Goal: Information Seeking & Learning: Learn about a topic

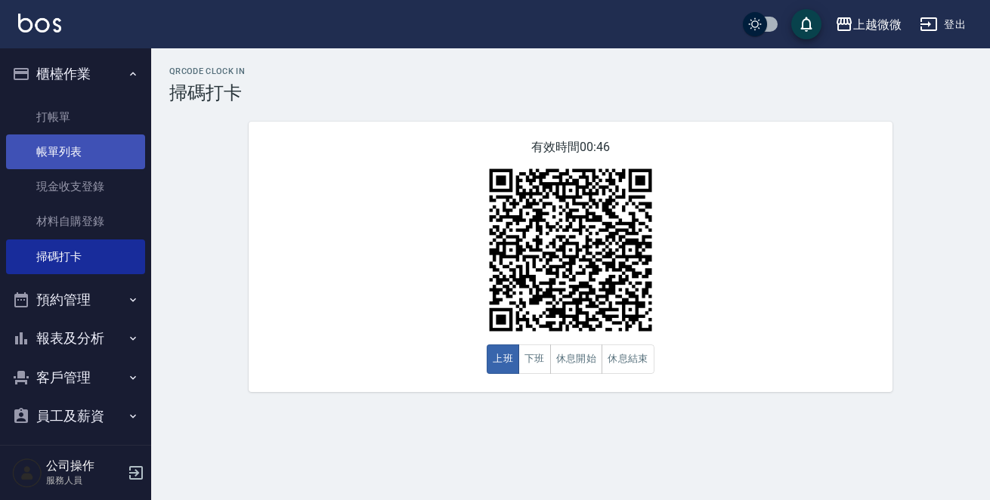
click at [91, 145] on link "帳單列表" at bounding box center [75, 151] width 139 height 35
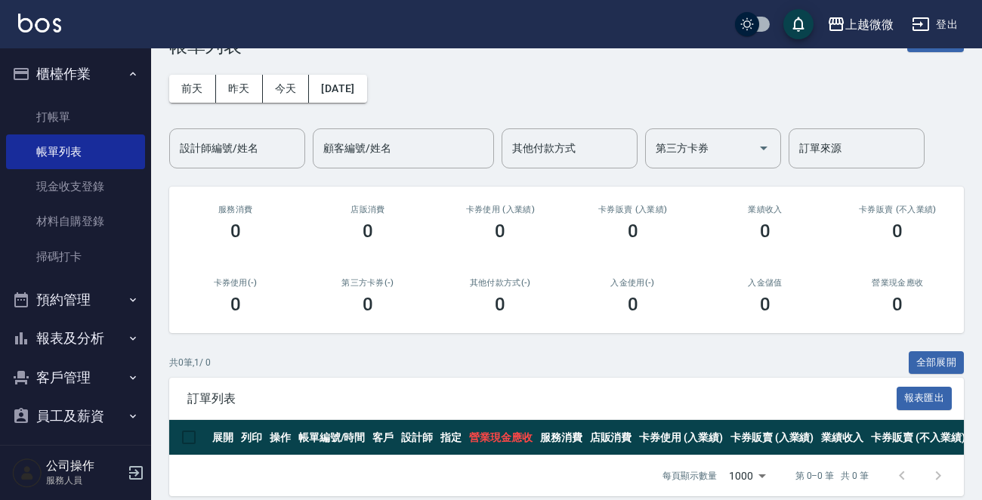
scroll to position [73, 0]
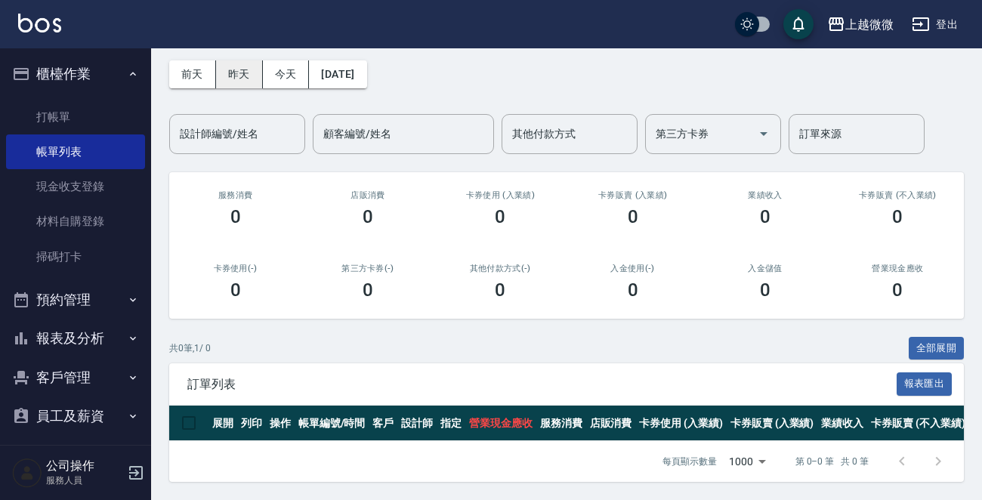
click at [242, 60] on button "昨天" at bounding box center [239, 74] width 47 height 28
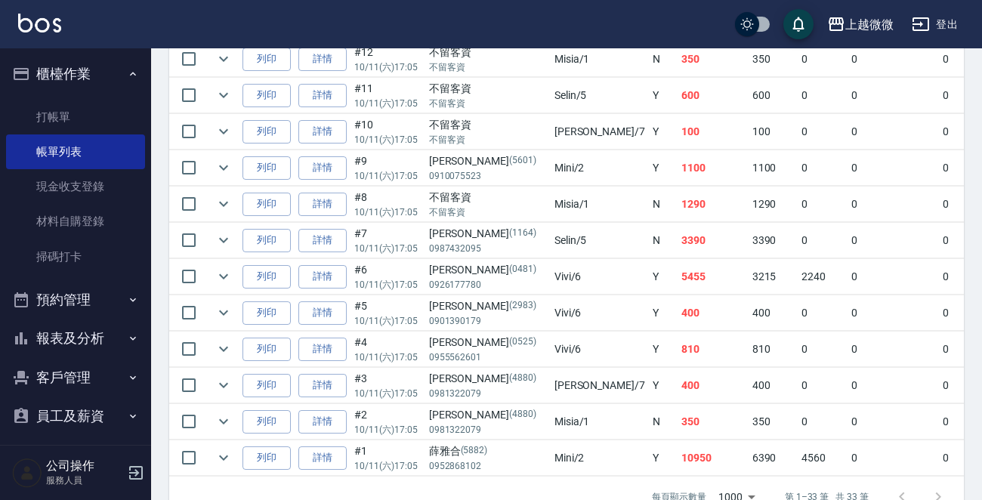
scroll to position [1225, 0]
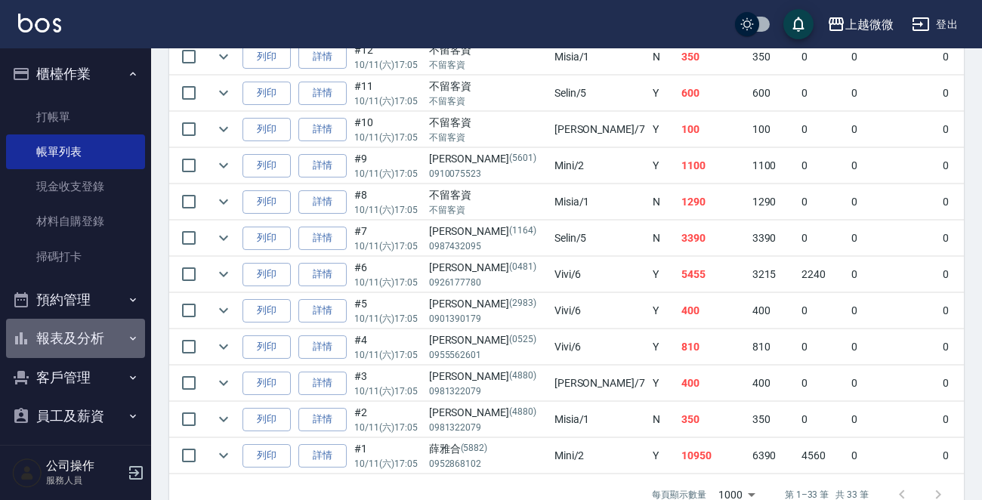
click at [81, 331] on button "報表及分析" at bounding box center [75, 338] width 139 height 39
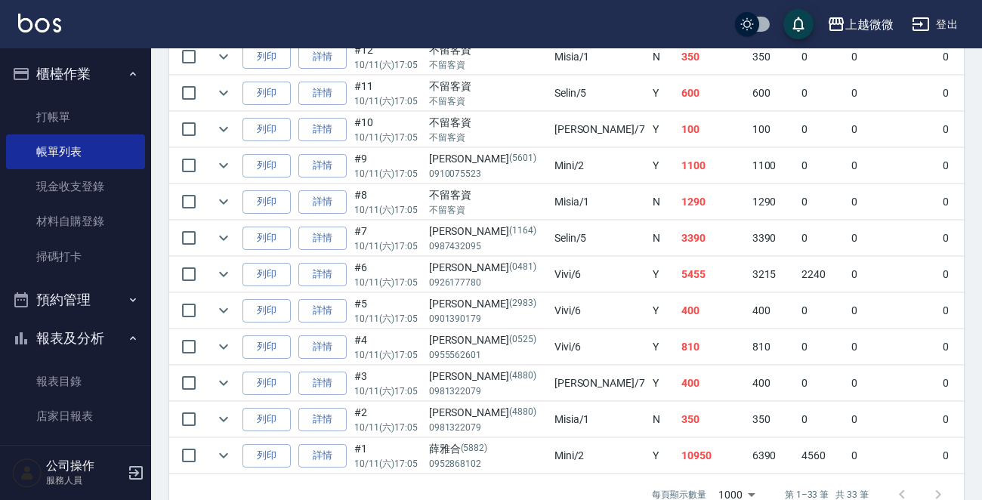
scroll to position [151, 0]
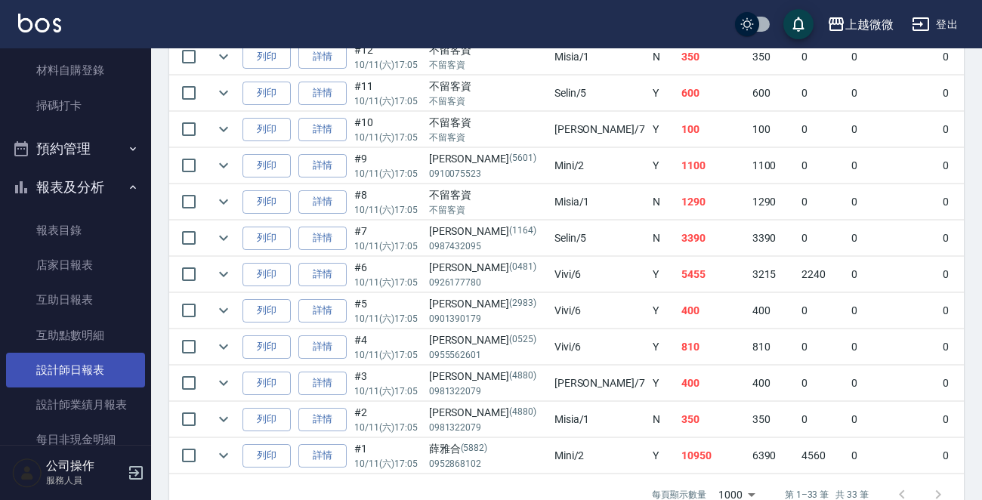
click at [90, 366] on link "設計師日報表" at bounding box center [75, 370] width 139 height 35
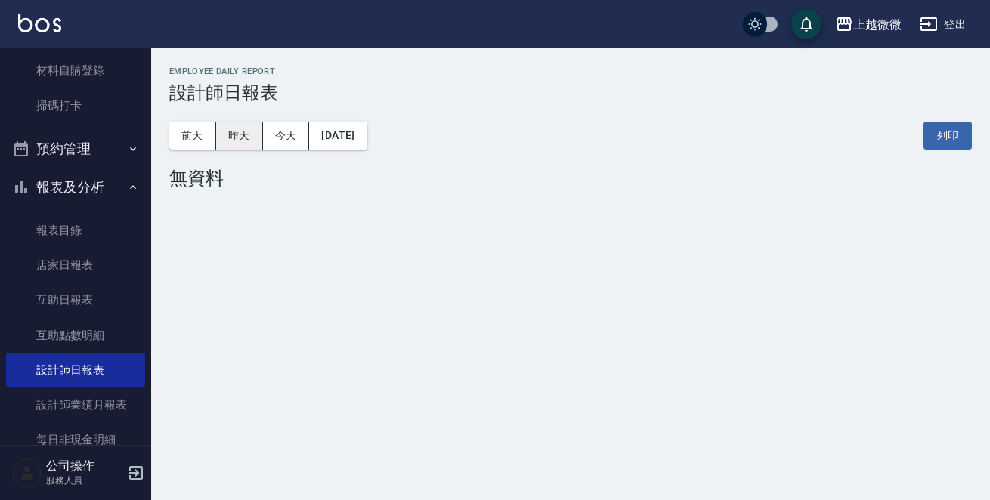
click at [244, 141] on button "昨天" at bounding box center [239, 136] width 47 height 28
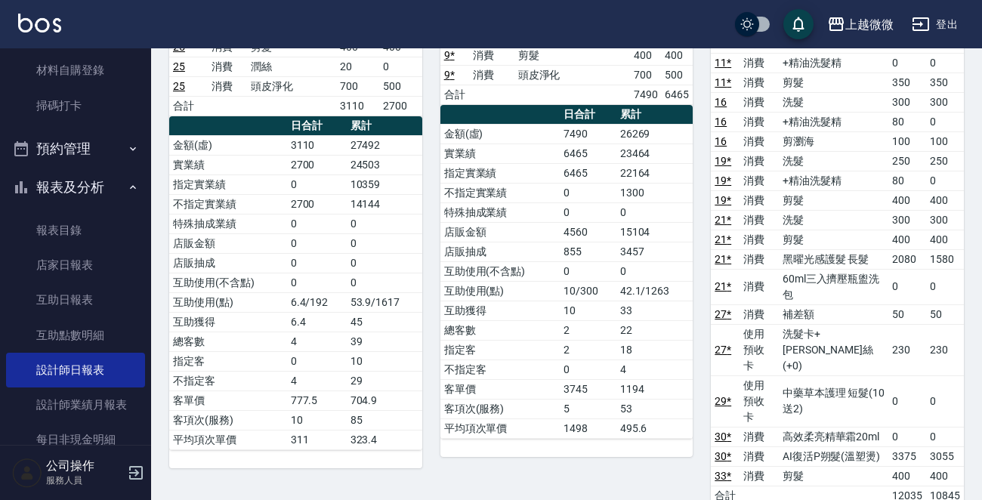
scroll to position [378, 0]
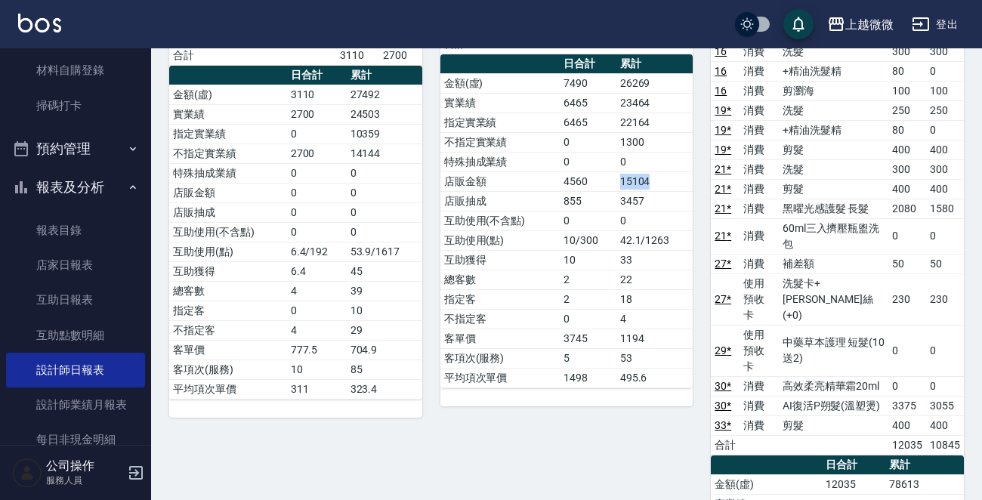
drag, startPoint x: 612, startPoint y: 174, endPoint x: 671, endPoint y: 185, distance: 60.0
click at [671, 185] on tr "店販金額 4560 15104" at bounding box center [566, 182] width 253 height 20
click at [680, 298] on td "18" at bounding box center [655, 299] width 77 height 20
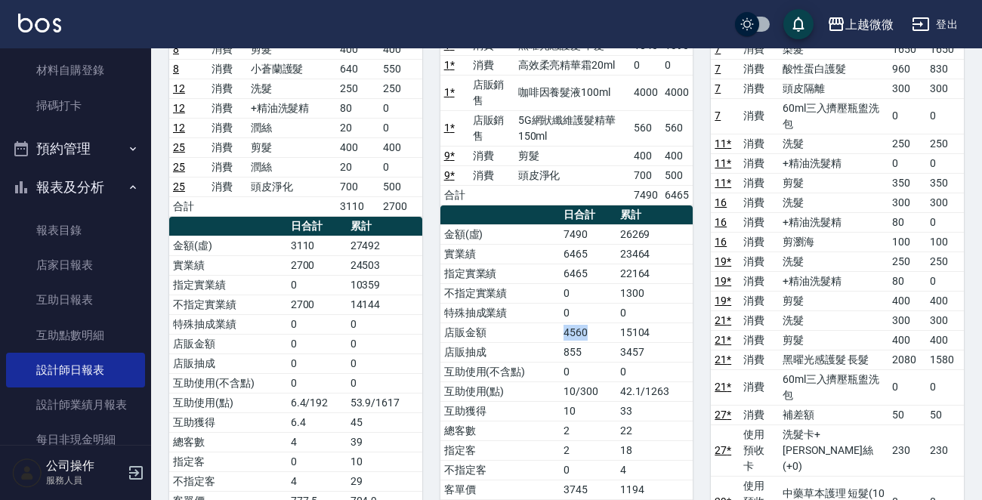
drag, startPoint x: 564, startPoint y: 326, endPoint x: 591, endPoint y: 329, distance: 27.3
click at [591, 329] on td "4560" at bounding box center [588, 333] width 57 height 20
click at [669, 318] on td "0" at bounding box center [655, 313] width 77 height 20
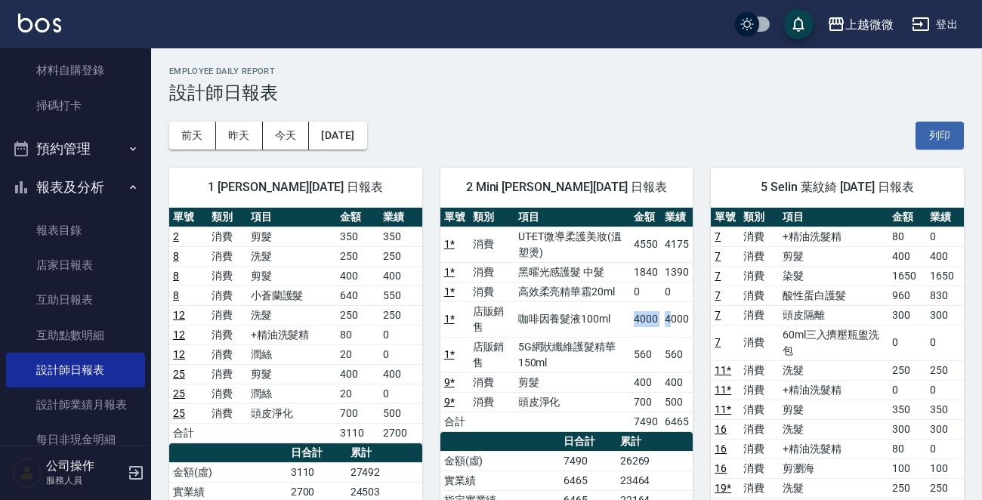
drag, startPoint x: 630, startPoint y: 309, endPoint x: 679, endPoint y: 322, distance: 50.8
click at [678, 321] on tr "1 * 店販銷售 咖啡因養髮液100ml 4000 4000" at bounding box center [566, 319] width 253 height 36
drag, startPoint x: 613, startPoint y: 345, endPoint x: 641, endPoint y: 332, distance: 30.8
click at [614, 345] on td "5G網狀纖維護髮精華150ml" at bounding box center [573, 355] width 116 height 36
drag, startPoint x: 638, startPoint y: 321, endPoint x: 657, endPoint y: 352, distance: 36.7
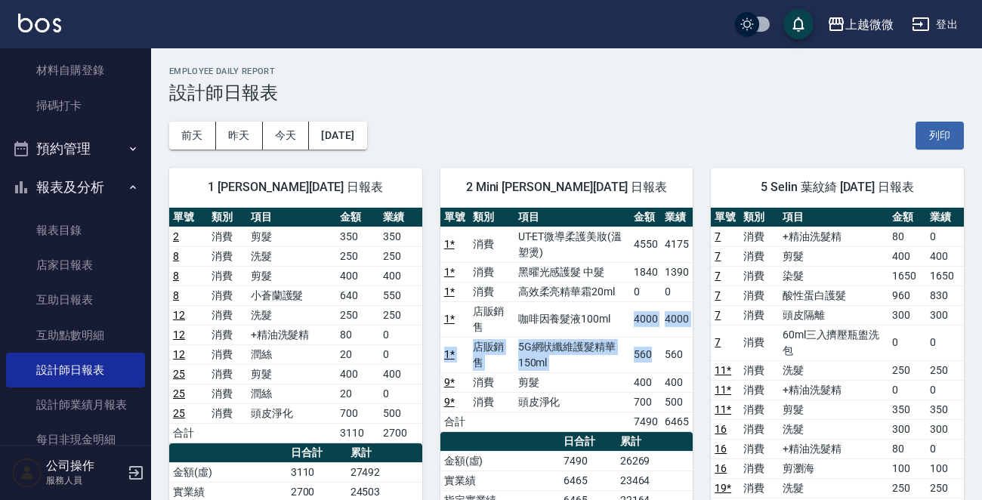
click at [660, 349] on tbody "1 * 消費 UT-ET微導柔護美妝(溫塑燙) 4550 4175 1 * 消費 黑曜光感護髮 中髮 1840 1390 1 * 消費 高效柔亮精華霜20ml…" at bounding box center [566, 329] width 253 height 205
click at [602, 369] on td "5G網狀纖維護髮精華150ml" at bounding box center [573, 355] width 116 height 36
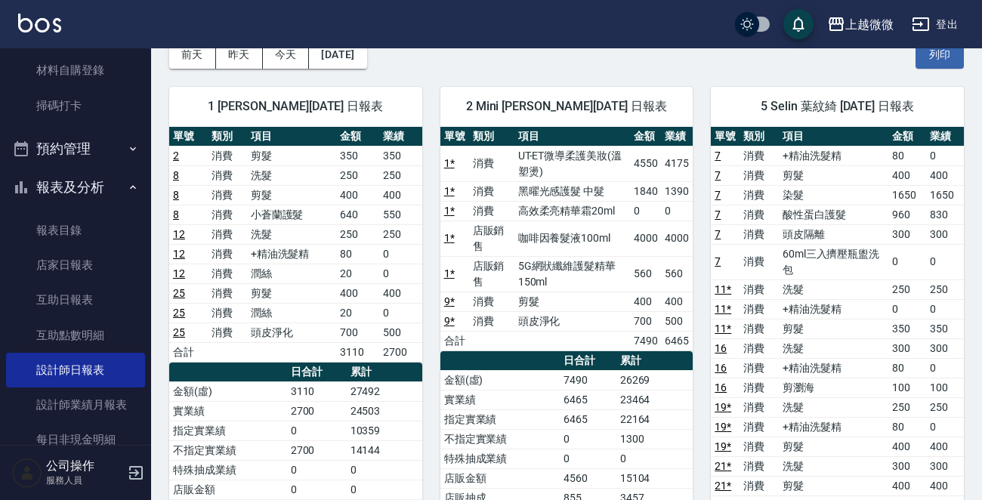
scroll to position [151, 0]
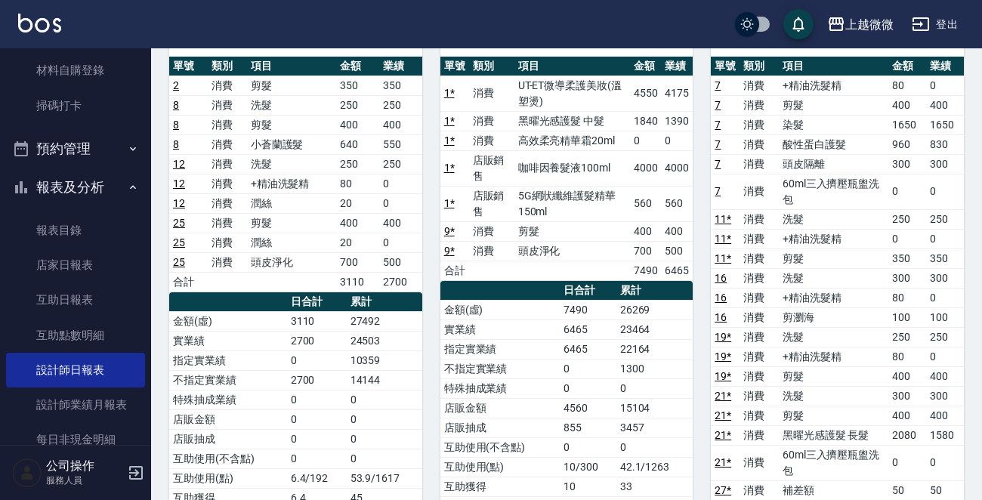
click at [90, 178] on button "報表及分析" at bounding box center [75, 187] width 139 height 39
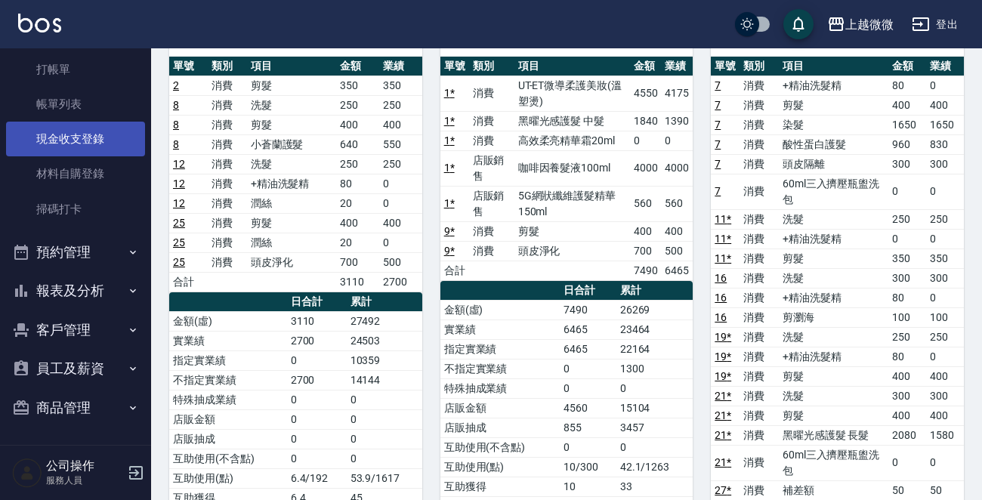
scroll to position [48, 0]
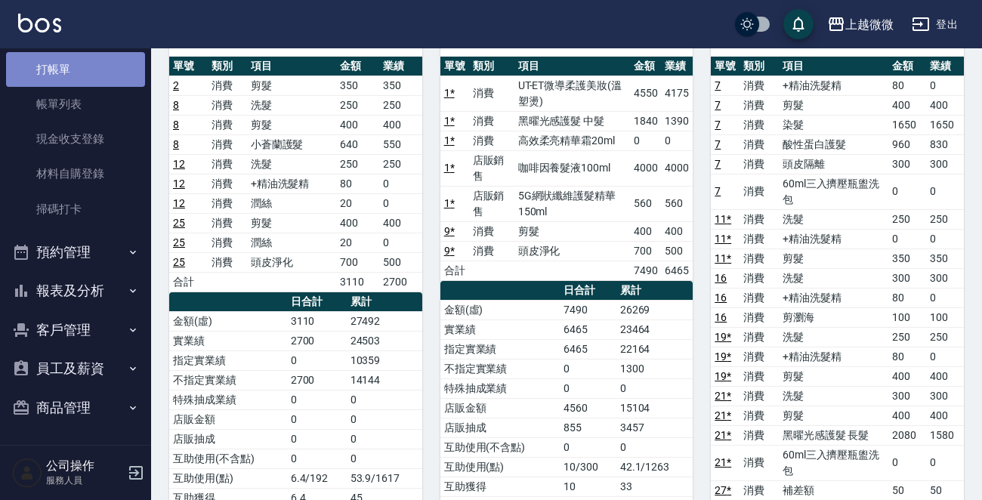
click at [90, 56] on link "打帳單" at bounding box center [75, 69] width 139 height 35
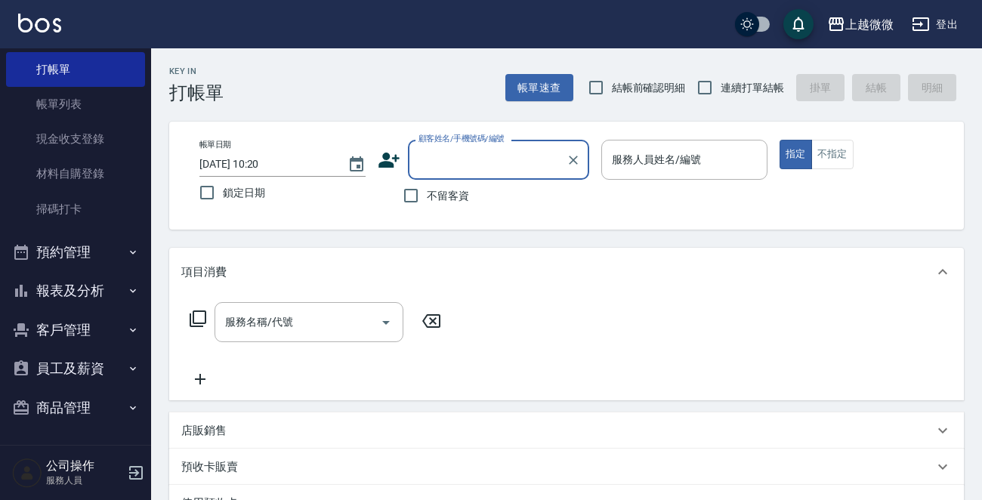
click at [82, 287] on button "報表及分析" at bounding box center [75, 290] width 139 height 39
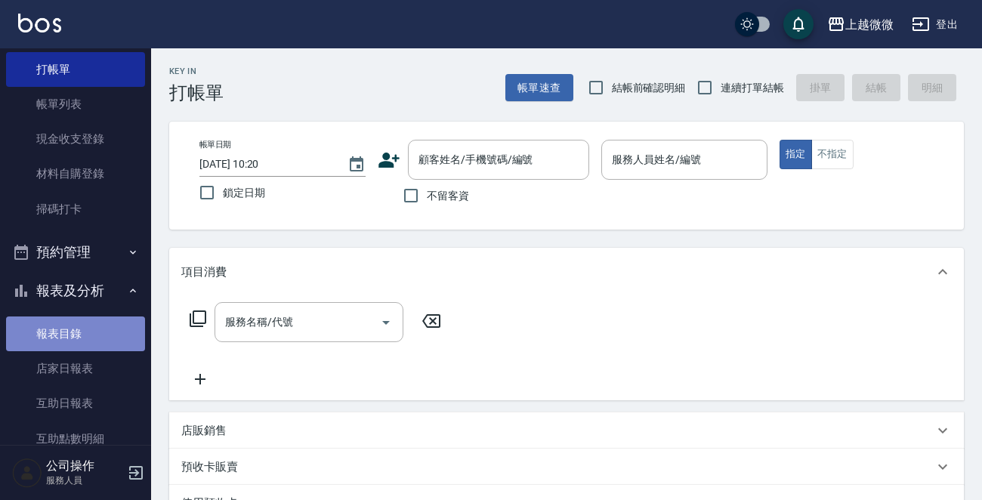
click at [82, 329] on link "報表目錄" at bounding box center [75, 334] width 139 height 35
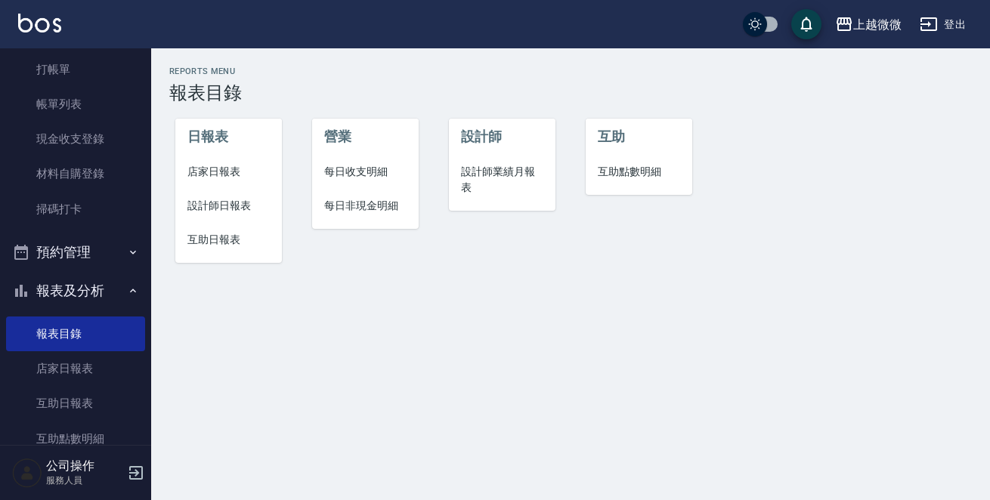
click at [196, 164] on span "店家日報表" at bounding box center [228, 172] width 82 height 16
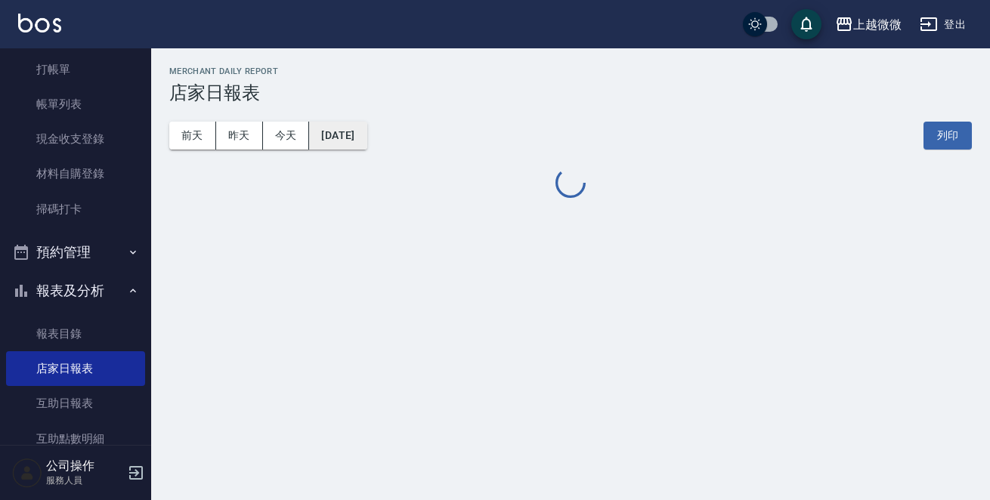
click at [366, 130] on button "[DATE]" at bounding box center [337, 136] width 57 height 28
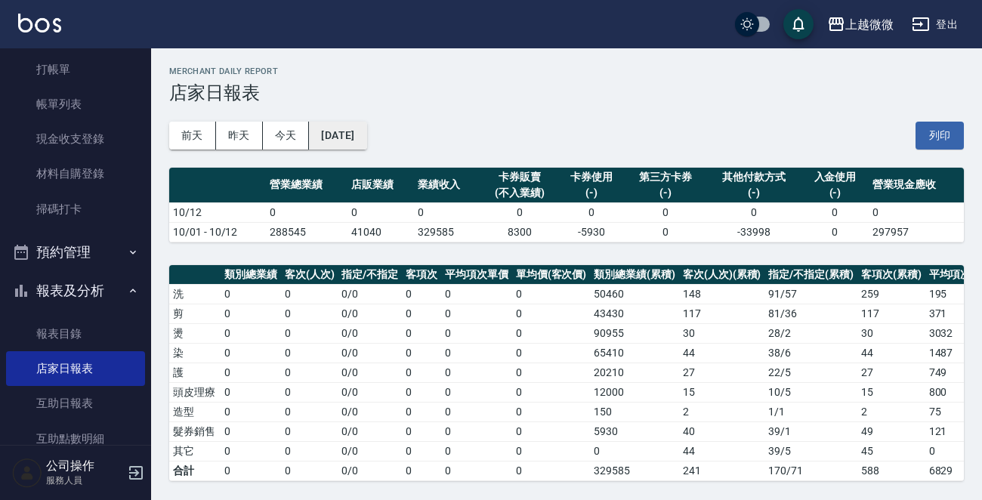
click at [362, 141] on button "[DATE]" at bounding box center [337, 136] width 57 height 28
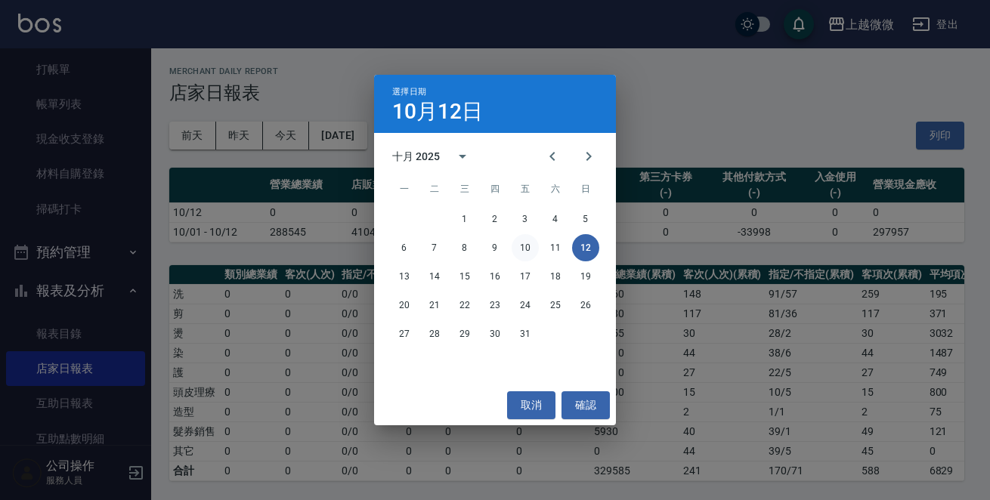
click at [529, 240] on button "10" at bounding box center [524, 247] width 27 height 27
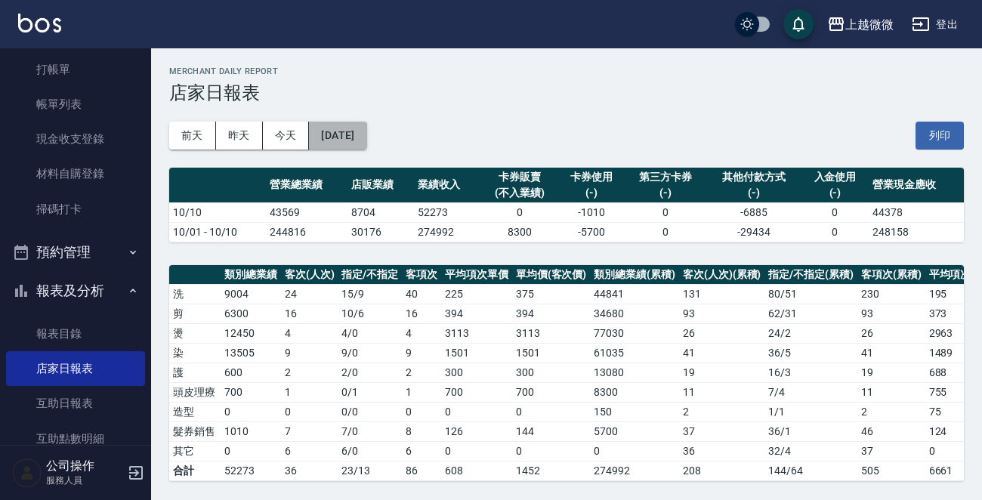
click at [355, 125] on button "[DATE]" at bounding box center [337, 136] width 57 height 28
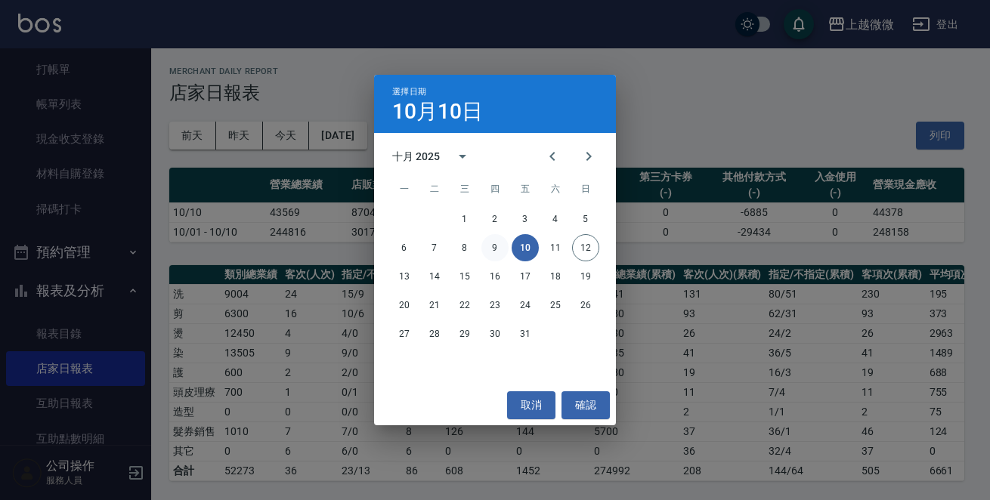
click at [499, 249] on button "9" at bounding box center [494, 247] width 27 height 27
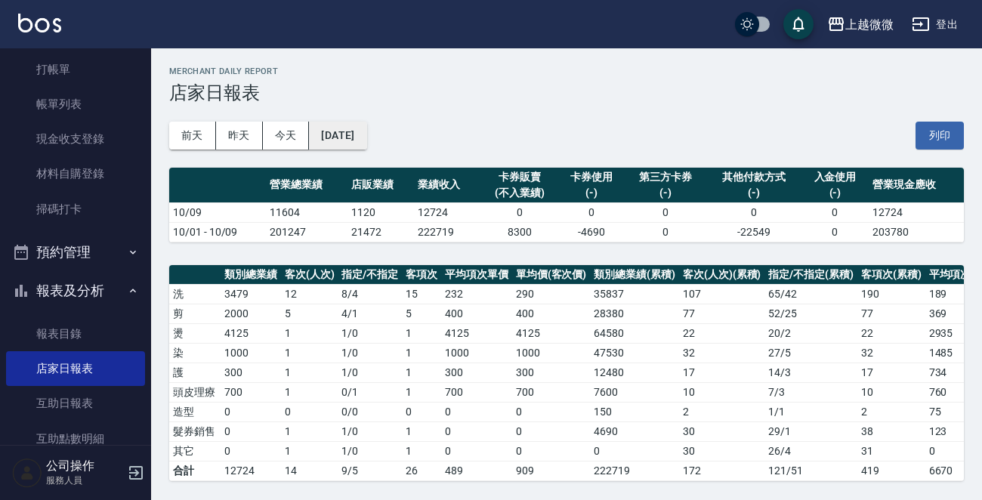
click at [366, 122] on button "[DATE]" at bounding box center [337, 136] width 57 height 28
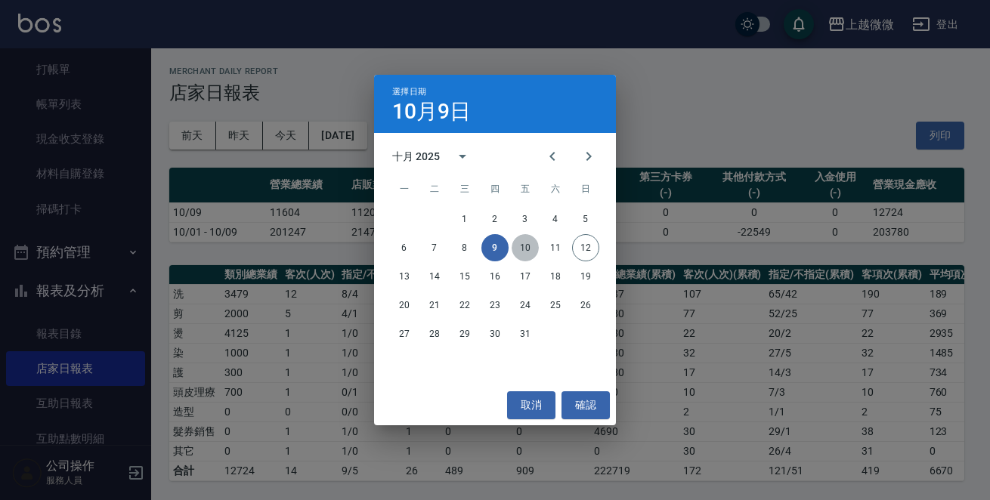
click at [525, 246] on button "10" at bounding box center [524, 247] width 27 height 27
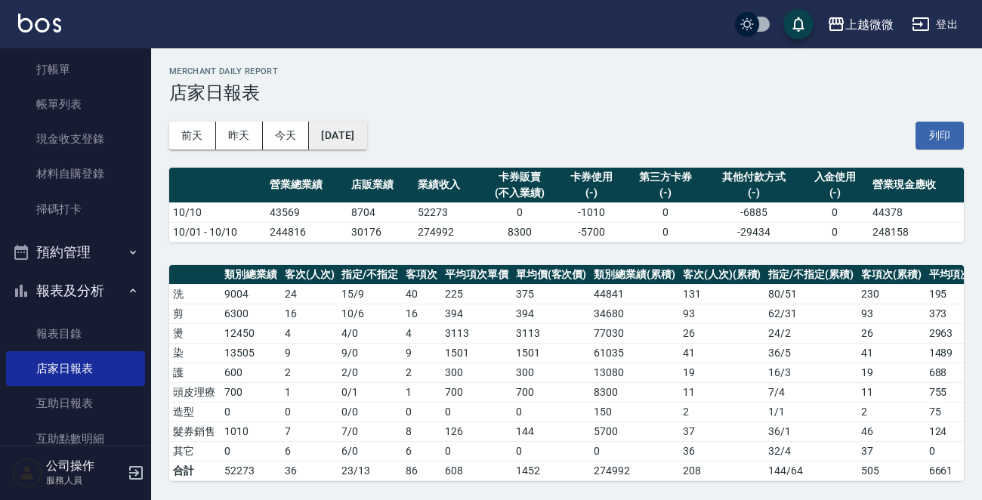
click at [354, 130] on button "[DATE]" at bounding box center [337, 136] width 57 height 28
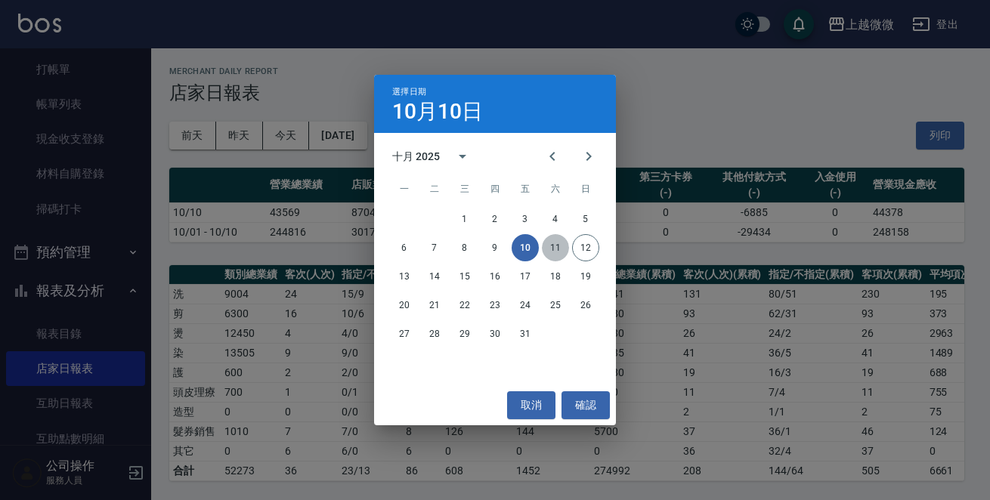
click at [558, 248] on button "11" at bounding box center [555, 247] width 27 height 27
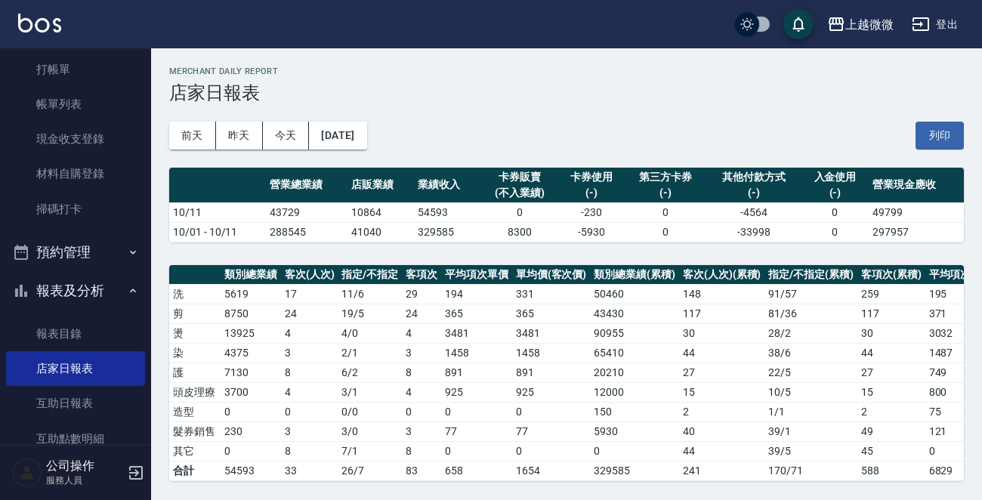
drag, startPoint x: 369, startPoint y: 84, endPoint x: 368, endPoint y: 95, distance: 11.4
click at [369, 84] on h3 "店家日報表" at bounding box center [566, 92] width 795 height 21
click at [351, 139] on button "[DATE]" at bounding box center [337, 136] width 57 height 28
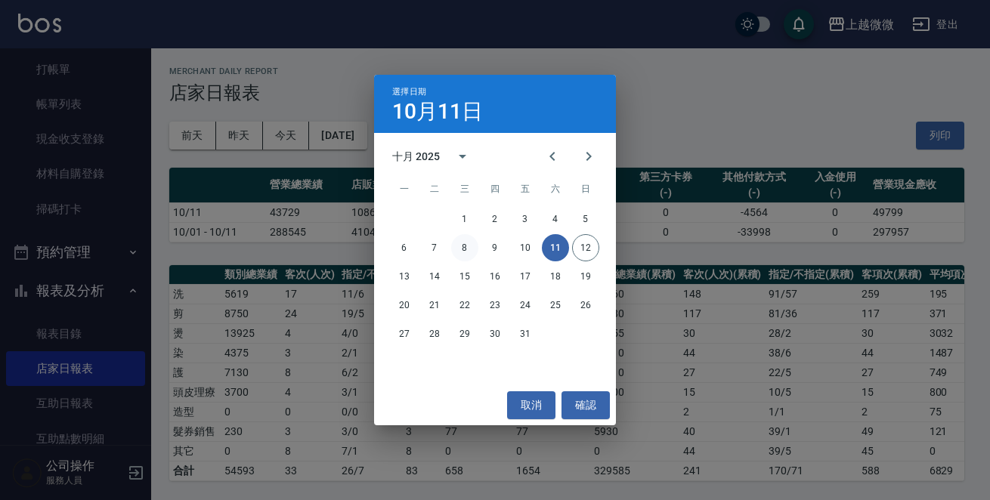
click at [464, 250] on button "8" at bounding box center [464, 247] width 27 height 27
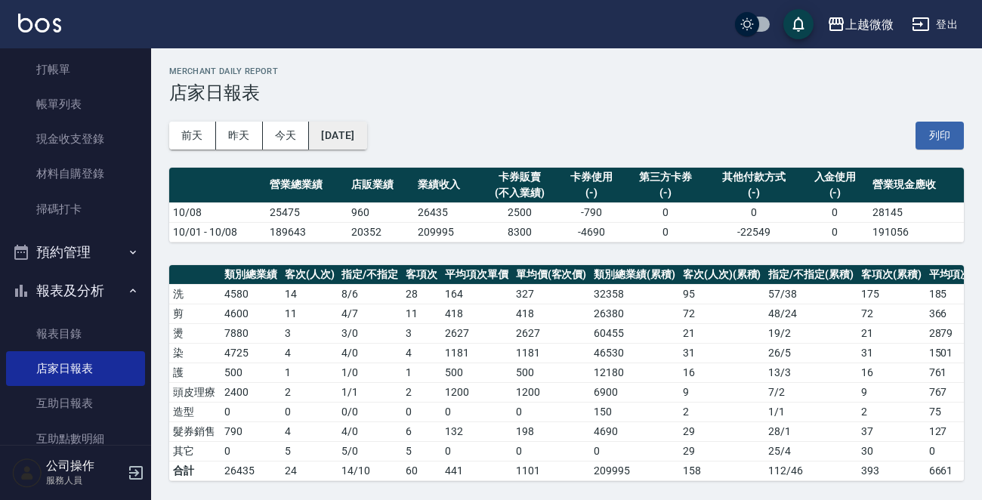
click at [346, 135] on button "[DATE]" at bounding box center [337, 136] width 57 height 28
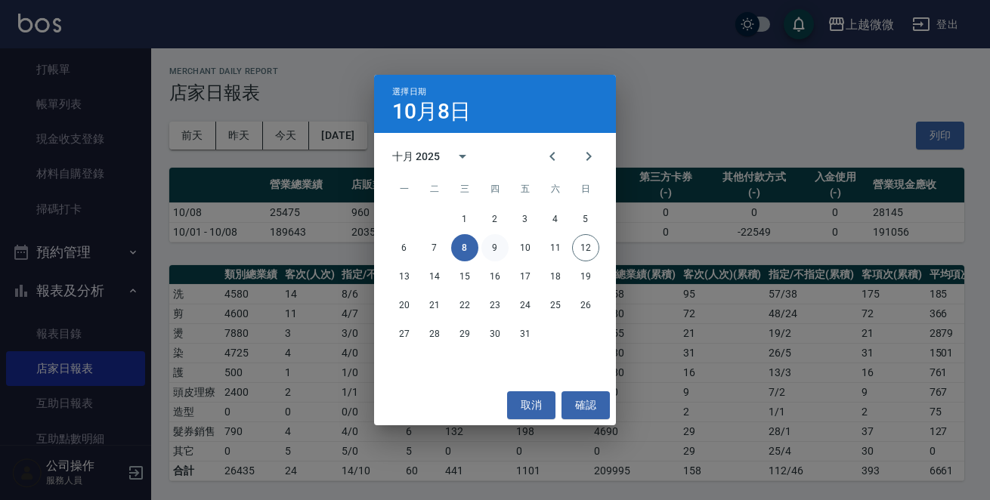
click at [498, 244] on button "9" at bounding box center [494, 247] width 27 height 27
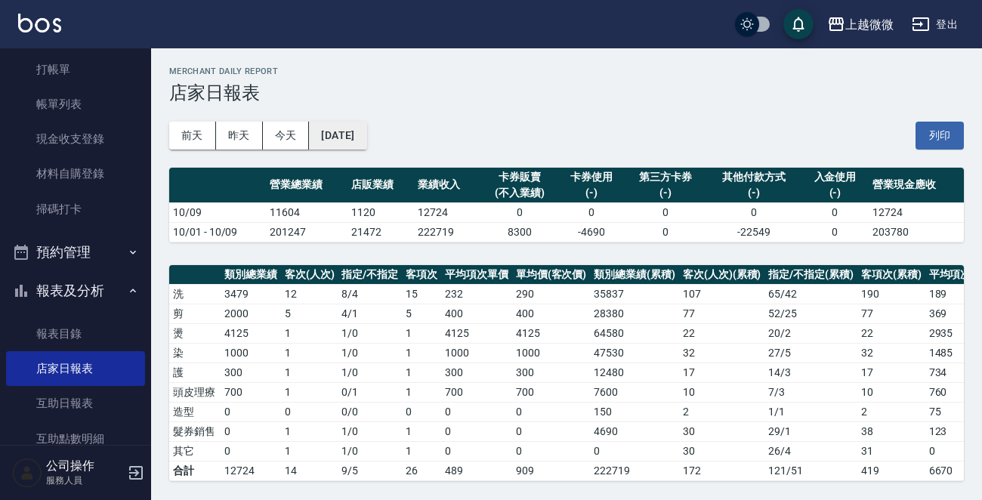
click at [366, 146] on button "[DATE]" at bounding box center [337, 136] width 57 height 28
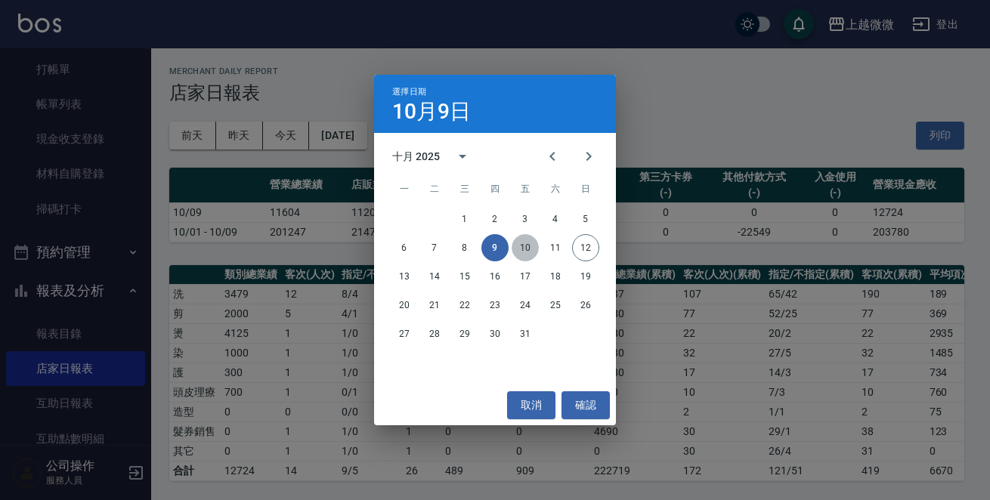
click at [521, 248] on button "10" at bounding box center [524, 247] width 27 height 27
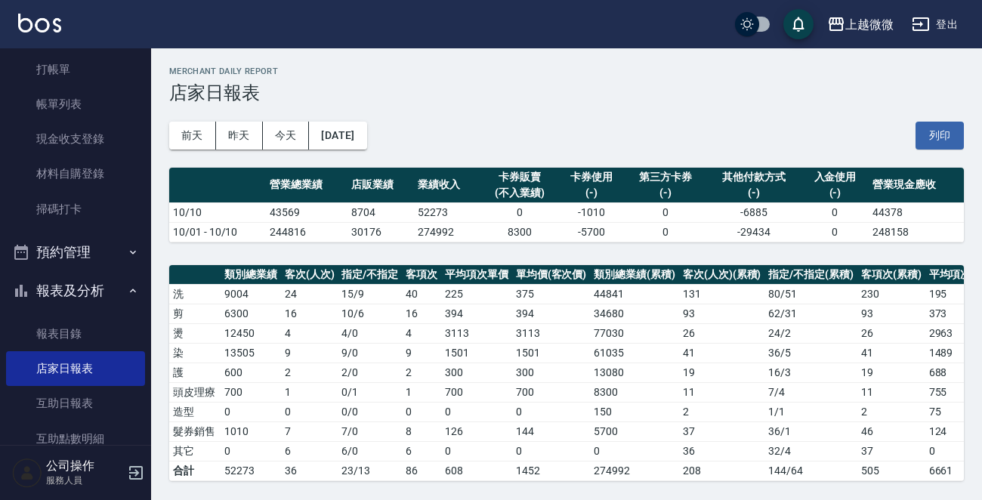
click at [369, 152] on div "[DATE] [DATE] [DATE] [DATE] 列印" at bounding box center [566, 136] width 795 height 64
click at [366, 138] on button "[DATE]" at bounding box center [337, 136] width 57 height 28
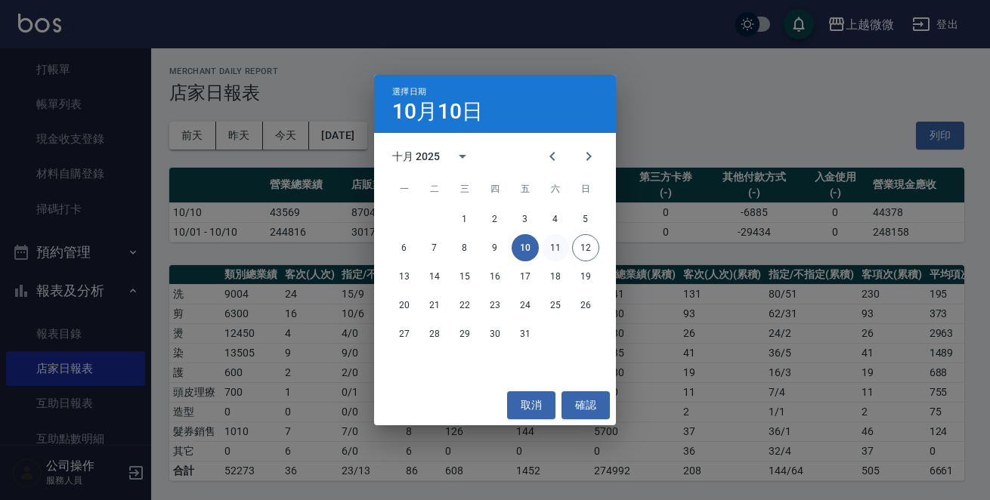
click at [550, 243] on button "11" at bounding box center [555, 247] width 27 height 27
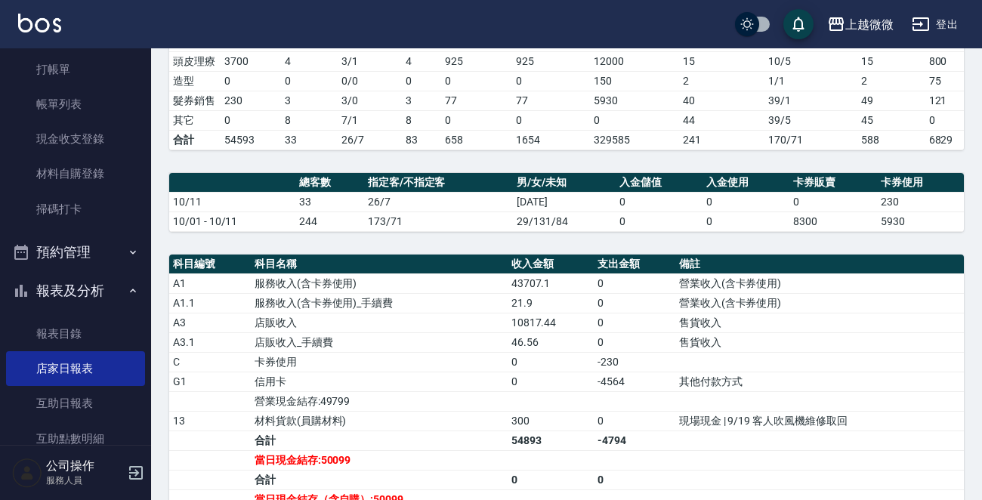
scroll to position [545, 0]
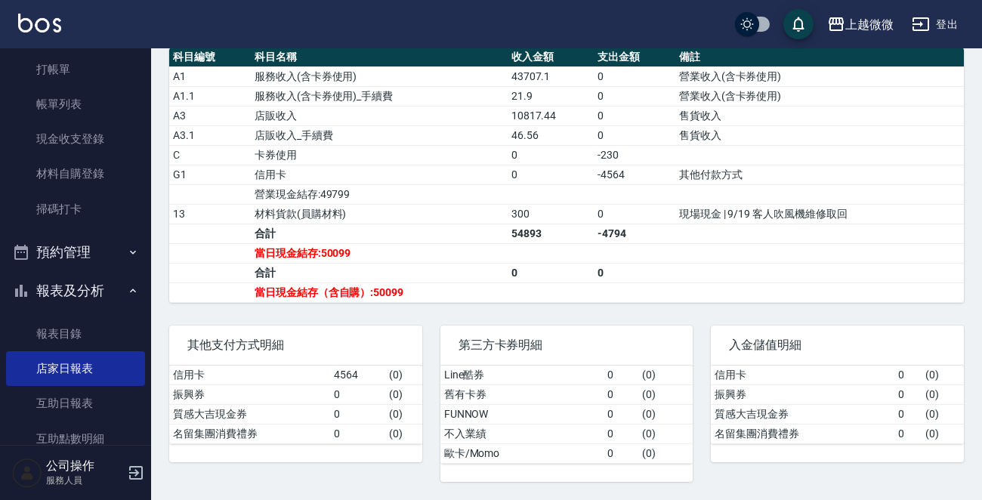
click at [882, 202] on td "a dense table" at bounding box center [819, 194] width 289 height 20
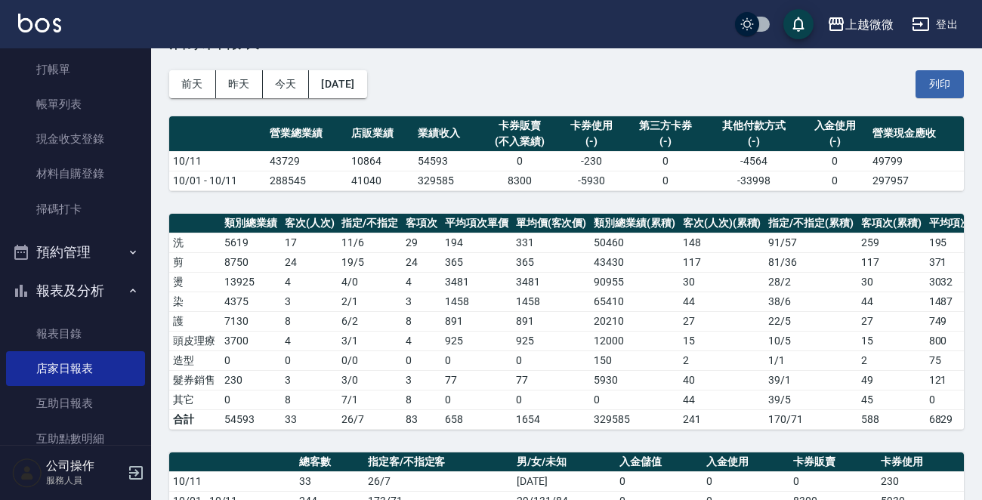
scroll to position [0, 0]
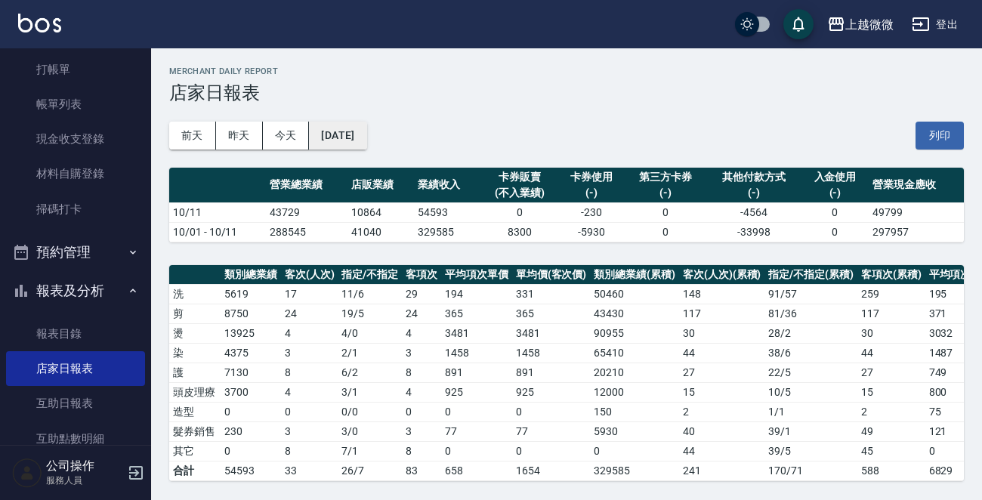
click at [341, 138] on button "[DATE]" at bounding box center [337, 136] width 57 height 28
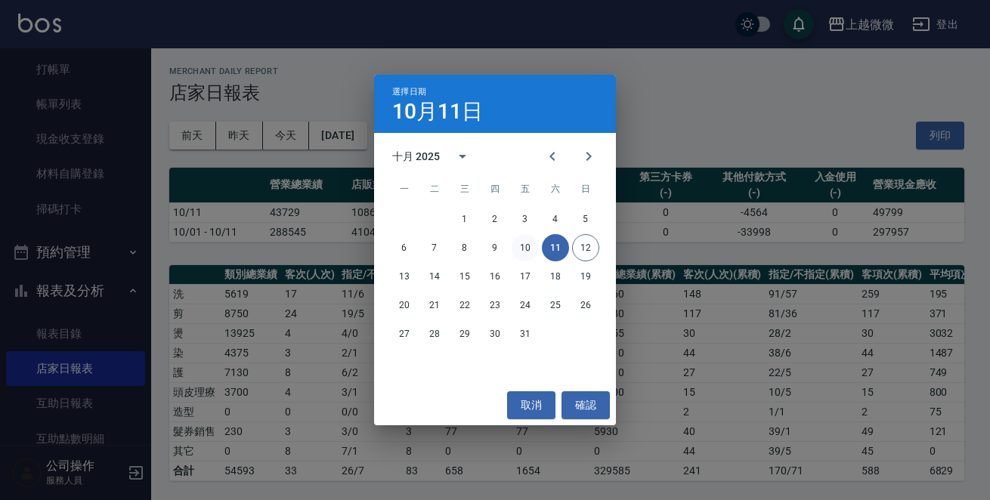
click at [521, 250] on button "10" at bounding box center [524, 247] width 27 height 27
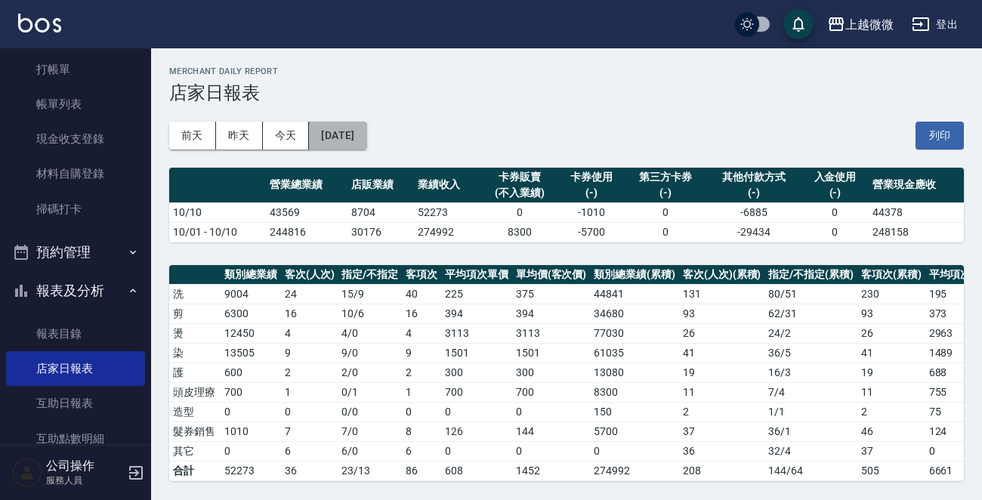
click at [363, 127] on button "[DATE]" at bounding box center [337, 136] width 57 height 28
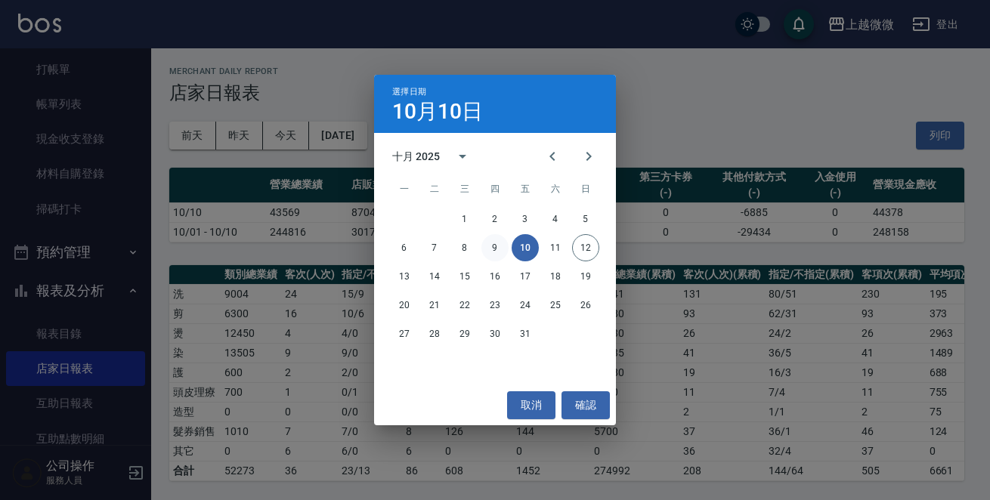
click at [495, 249] on button "9" at bounding box center [494, 247] width 27 height 27
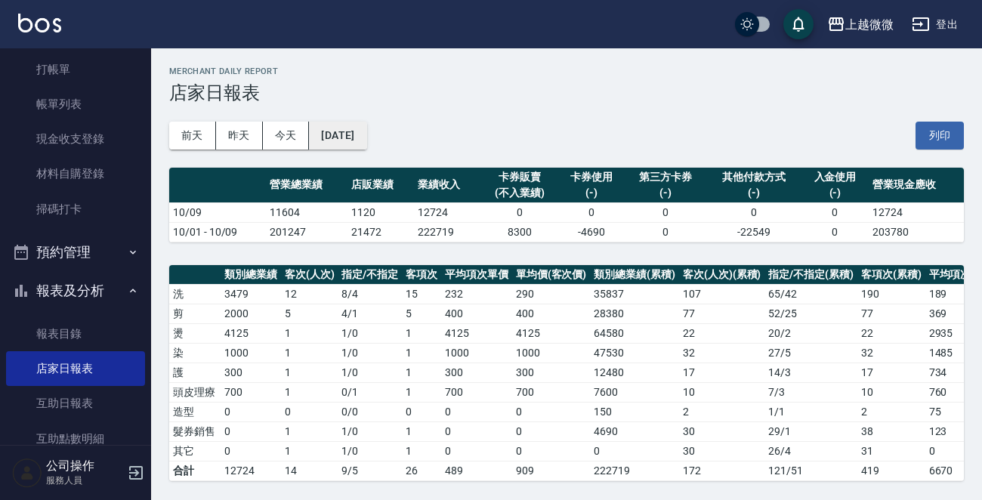
click at [366, 142] on button "[DATE]" at bounding box center [337, 136] width 57 height 28
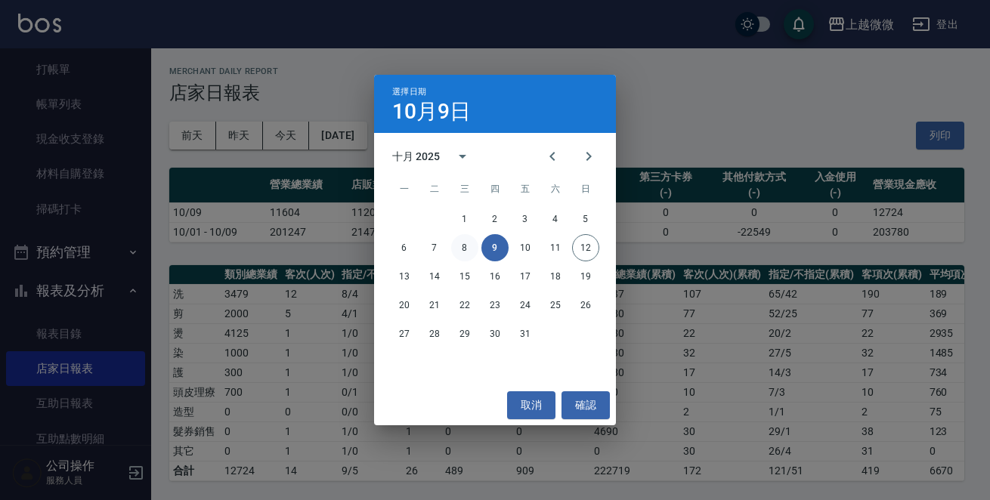
click at [461, 241] on button "8" at bounding box center [464, 247] width 27 height 27
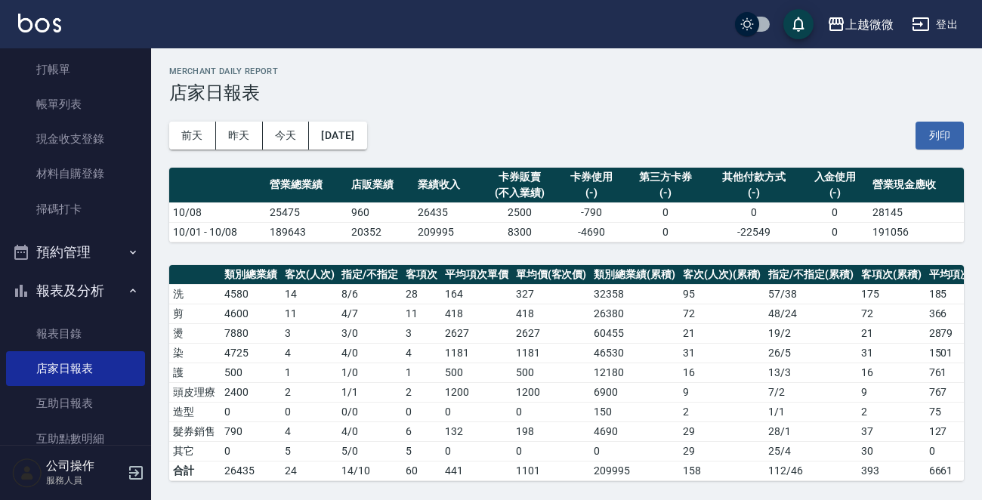
click at [482, 107] on div "[DATE] [DATE] [DATE] [DATE] 列印" at bounding box center [566, 136] width 795 height 64
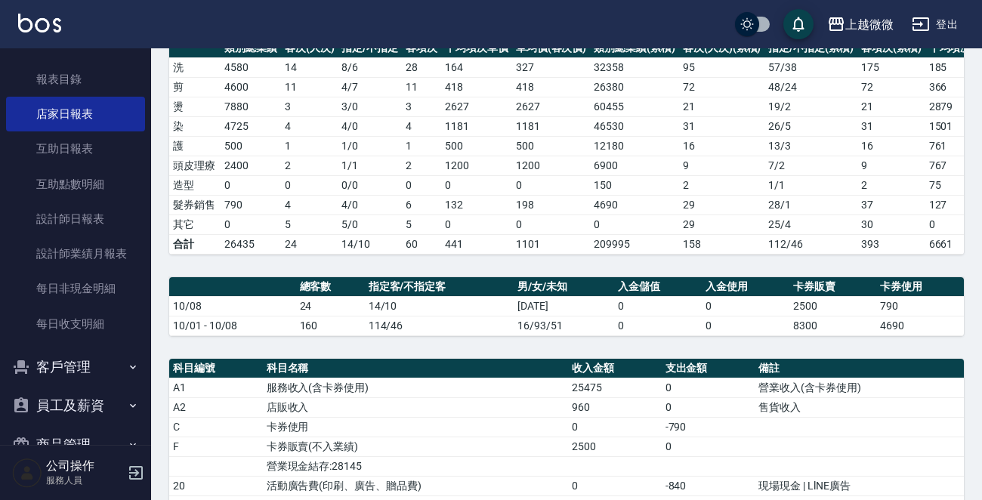
scroll to position [545, 0]
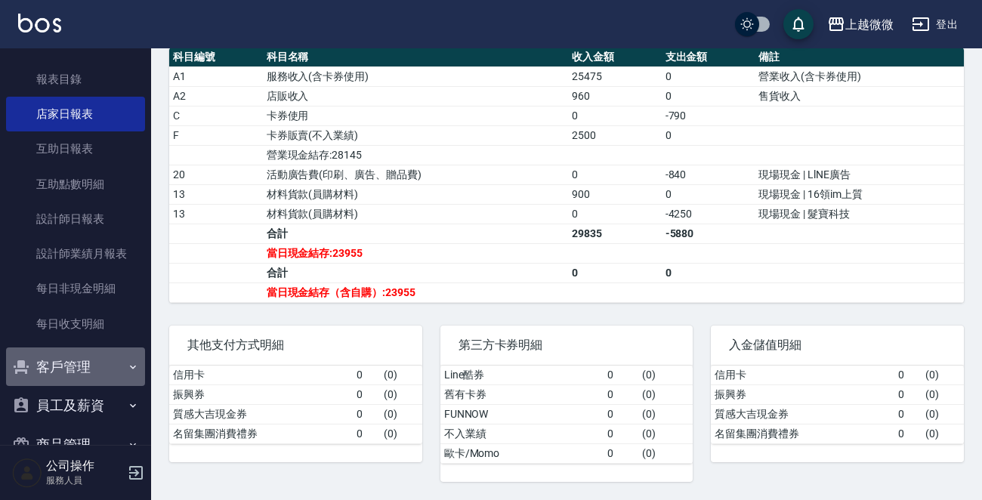
click at [110, 365] on button "客戶管理" at bounding box center [75, 367] width 139 height 39
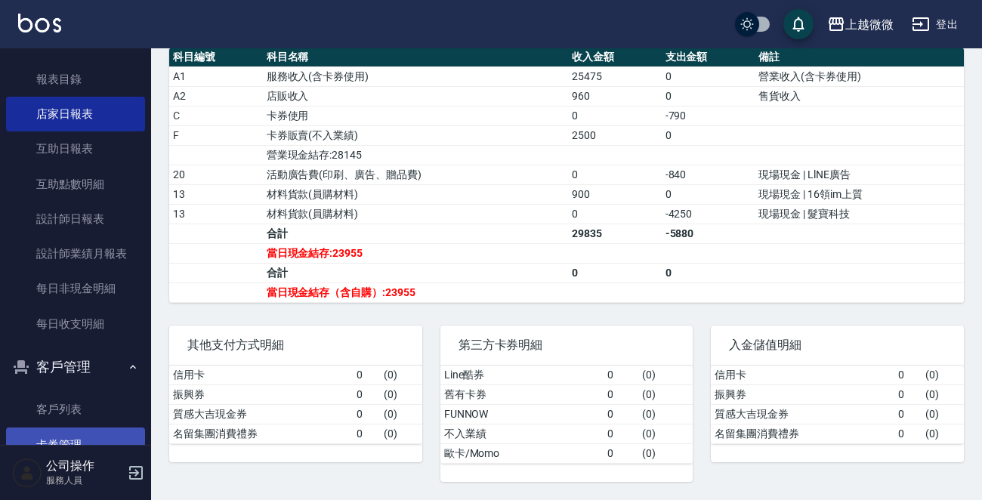
scroll to position [421, 0]
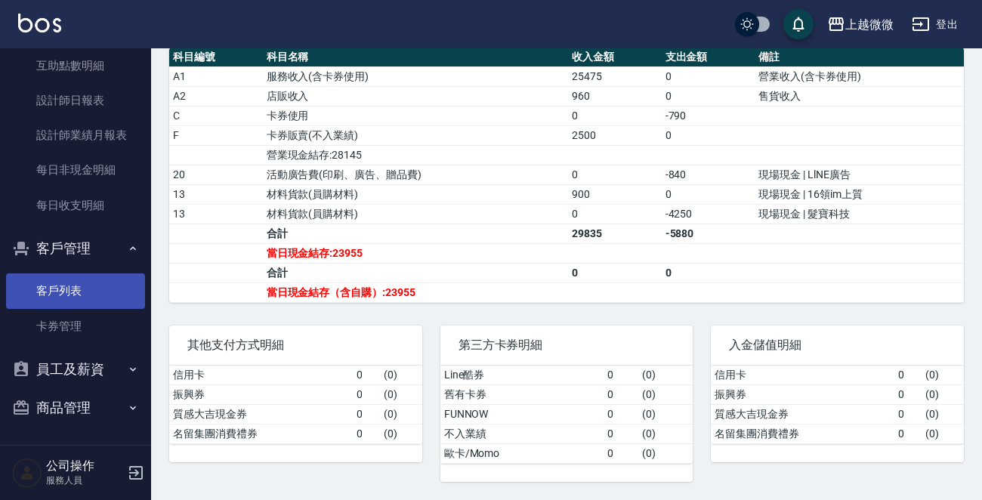
click at [81, 290] on link "客戶列表" at bounding box center [75, 291] width 139 height 35
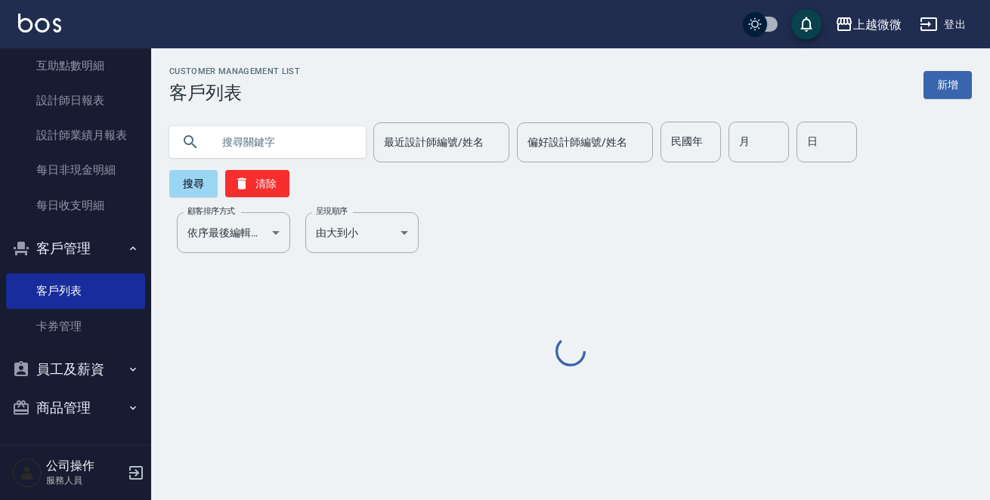
click at [280, 146] on input "text" at bounding box center [283, 142] width 142 height 41
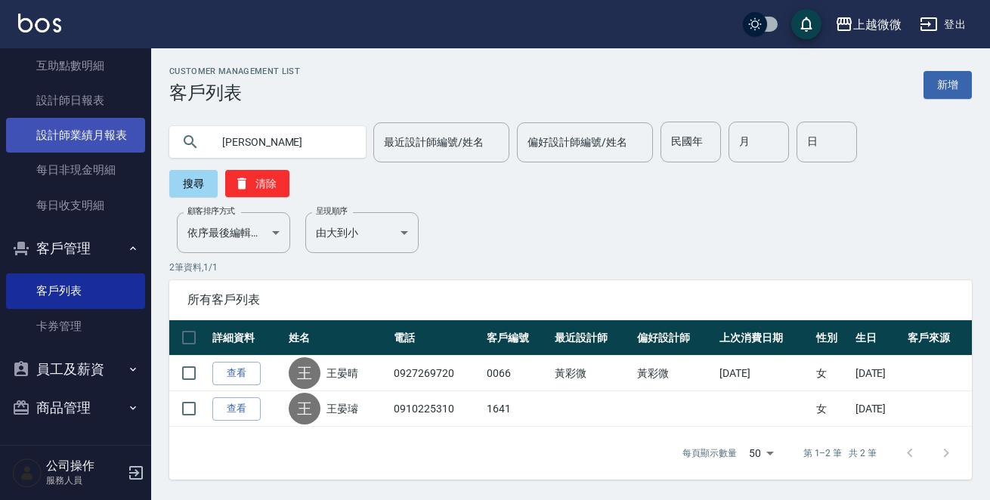
drag, startPoint x: 261, startPoint y: 150, endPoint x: 66, endPoint y: 139, distance: 195.2
click at [70, 138] on div "上越微微 登出 櫃檯作業 打帳單 帳單列表 現金收支登錄 材料自購登錄 掃碼打卡 預約管理 預約管理 單日預約紀錄 單週預約紀錄 報表及分析 報表目錄 店家日…" at bounding box center [495, 250] width 990 height 500
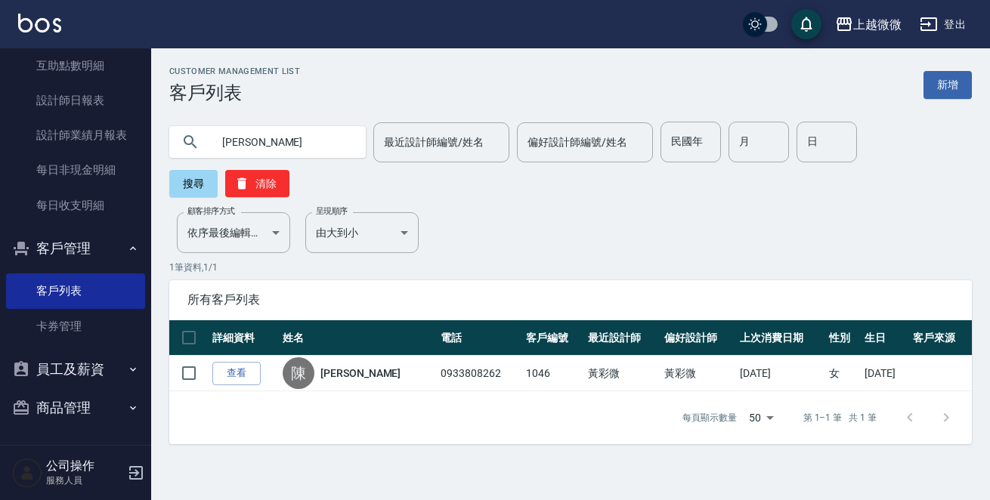
drag, startPoint x: 269, startPoint y: 141, endPoint x: 0, endPoint y: 150, distance: 269.1
click at [0, 150] on div "上越微微 登出 櫃檯作業 打帳單 帳單列表 現金收支登錄 材料自購登錄 掃碼打卡 預約管理 預約管理 單日預約紀錄 單週預約紀錄 報表及分析 報表目錄 店家日…" at bounding box center [495, 250] width 990 height 500
drag, startPoint x: 283, startPoint y: 141, endPoint x: 0, endPoint y: 202, distance: 289.0
click at [51, 151] on div "上越微微 登出 櫃檯作業 打帳單 帳單列表 現金收支登錄 材料自購登錄 掃碼打卡 預約管理 預約管理 單日預約紀錄 單週預約紀錄 報表及分析 報表目錄 店家日…" at bounding box center [495, 250] width 990 height 500
drag, startPoint x: 306, startPoint y: 141, endPoint x: 0, endPoint y: 161, distance: 306.7
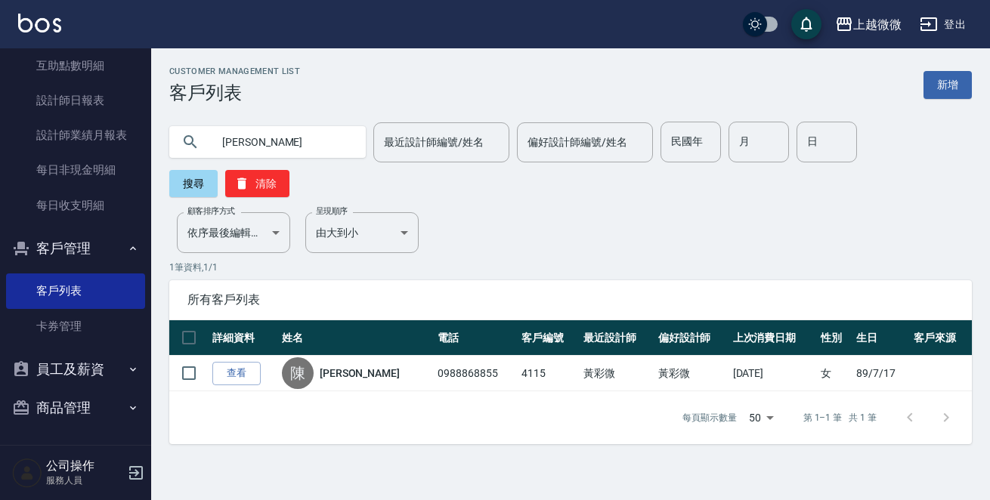
click at [0, 138] on div "上越微微 登出 櫃檯作業 打帳單 帳單列表 現金收支登錄 材料自購登錄 掃碼打卡 預約管理 預約管理 單日預約紀錄 單週預約紀錄 報表及分析 報表目錄 店家日…" at bounding box center [495, 250] width 990 height 500
click at [286, 147] on input "[PERSON_NAME]" at bounding box center [283, 142] width 142 height 41
type input "簡"
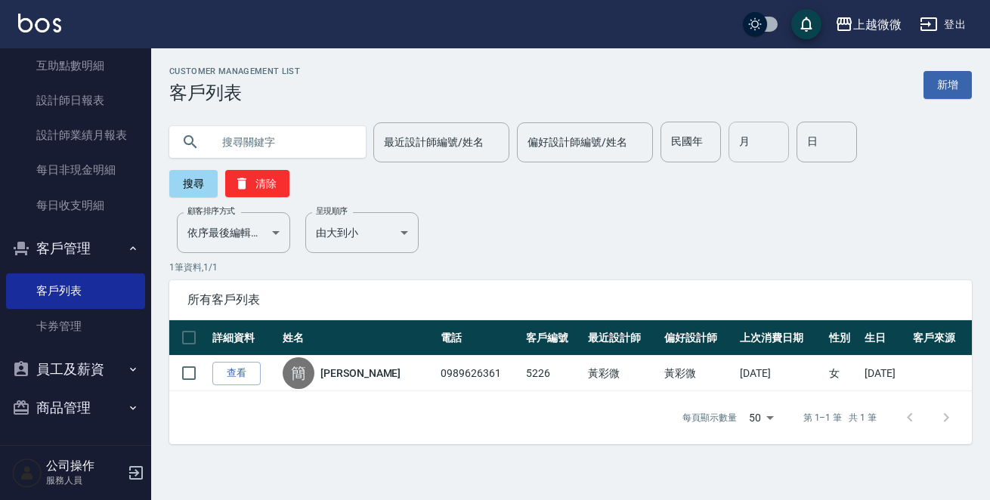
click at [735, 141] on input "月" at bounding box center [758, 142] width 60 height 41
type input "10"
click at [796, 135] on input "日" at bounding box center [826, 142] width 60 height 41
type input "13"
click at [218, 170] on button "搜尋" at bounding box center [193, 183] width 48 height 27
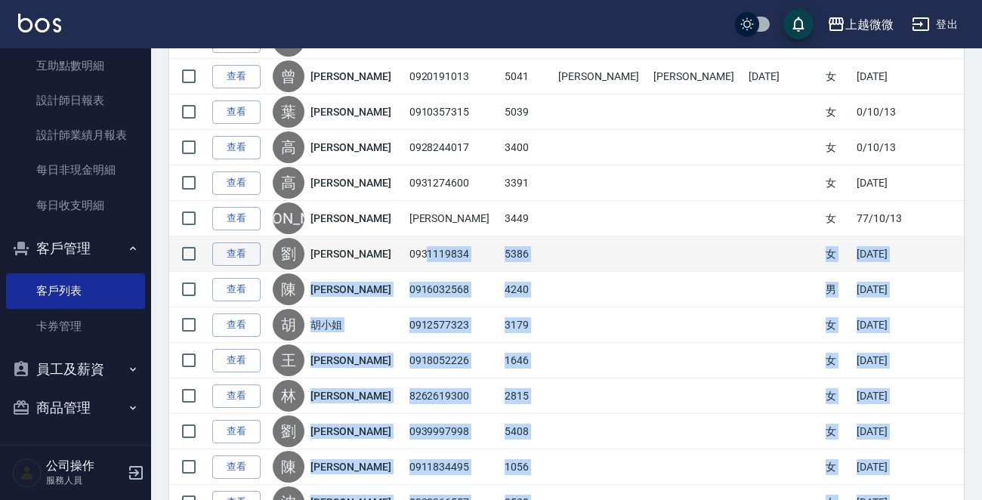
scroll to position [141, 0]
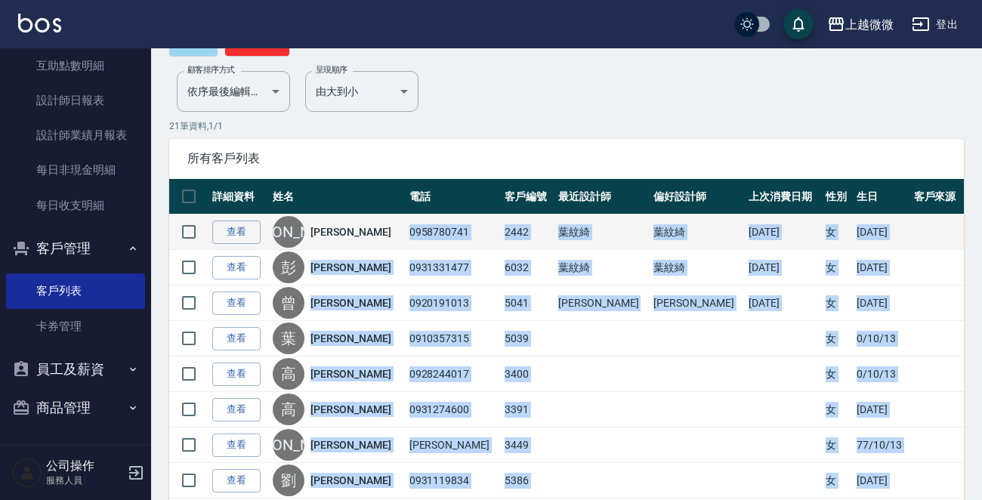
drag, startPoint x: 447, startPoint y: 409, endPoint x: 388, endPoint y: 239, distance: 179.9
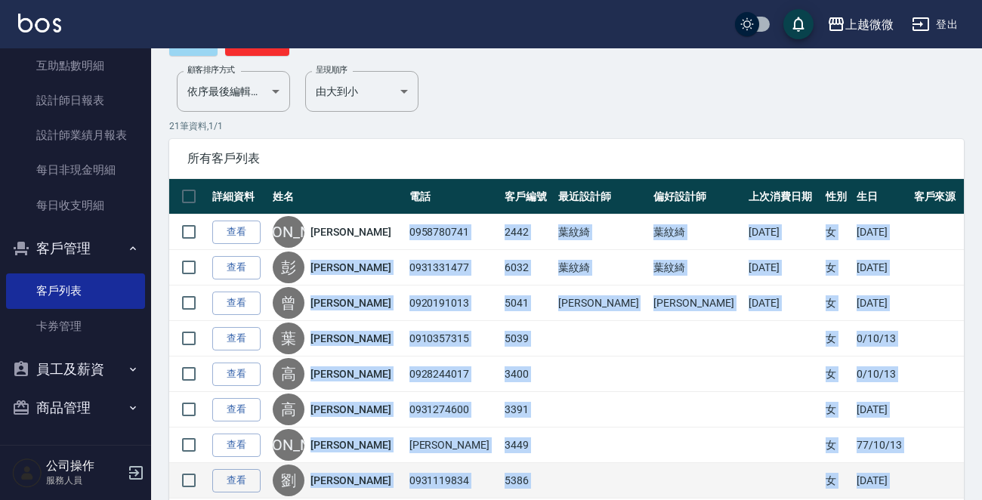
copy tbody "2679974308 8902 lor ips 2522/51/56 d 81/76/78 si a con 6754156449 6216 adi eli …"
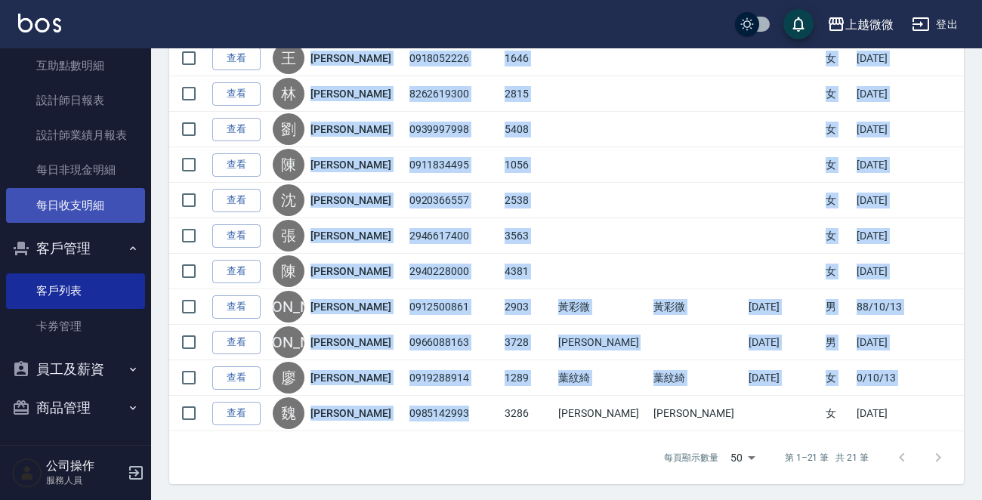
scroll to position [0, 0]
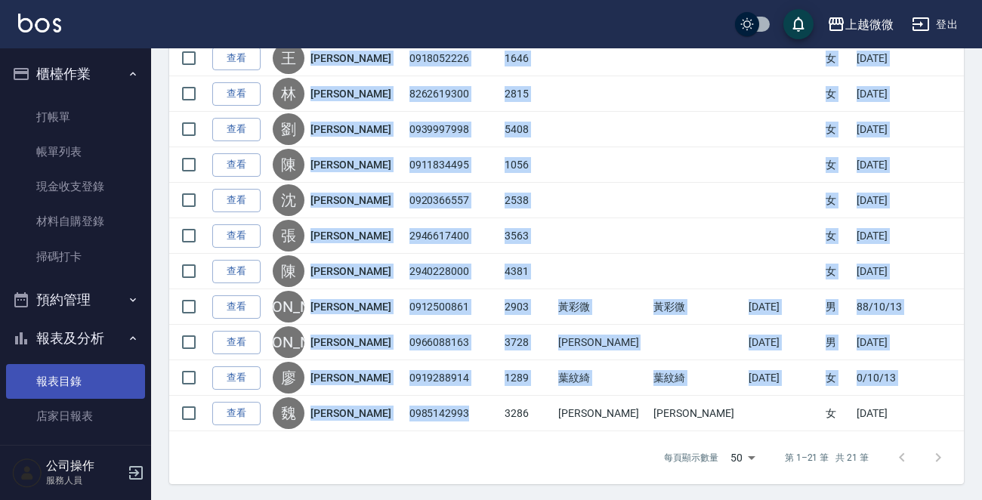
click at [57, 375] on link "報表目錄" at bounding box center [75, 381] width 139 height 35
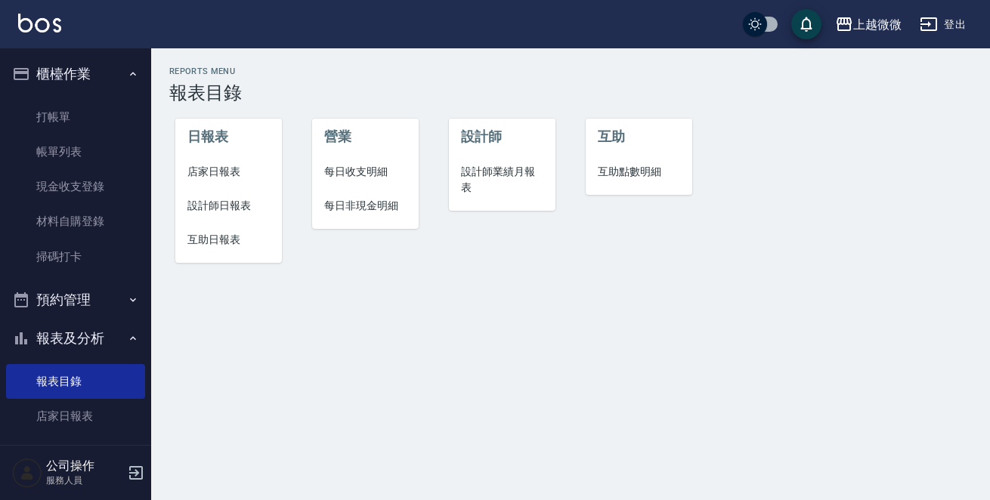
click at [204, 172] on span "店家日報表" at bounding box center [228, 172] width 82 height 16
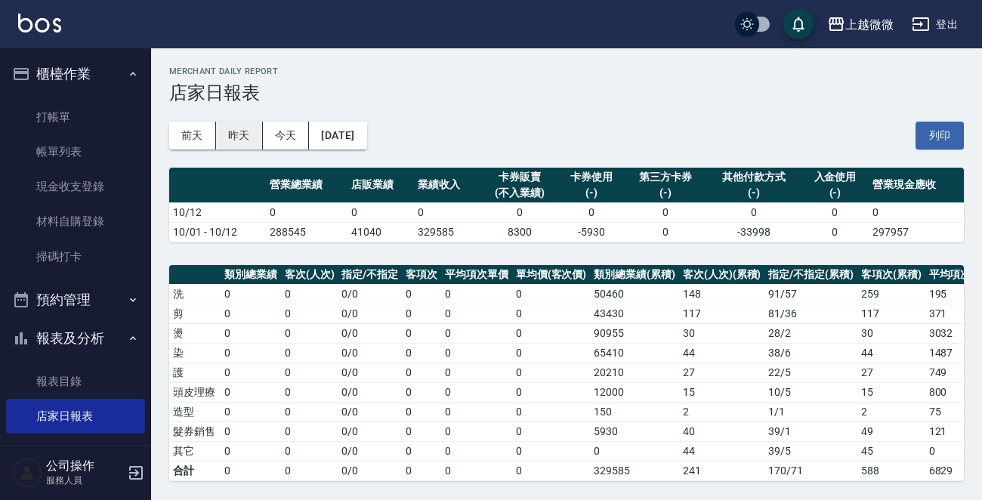
click at [242, 134] on button "昨天" at bounding box center [239, 136] width 47 height 28
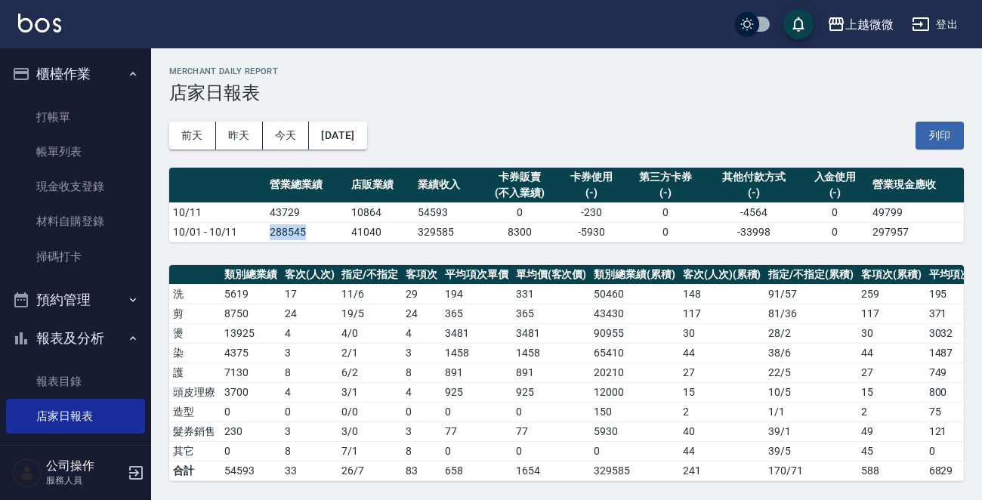
drag, startPoint x: 264, startPoint y: 233, endPoint x: 321, endPoint y: 233, distance: 56.7
click at [321, 233] on td "288545" at bounding box center [306, 232] width 81 height 20
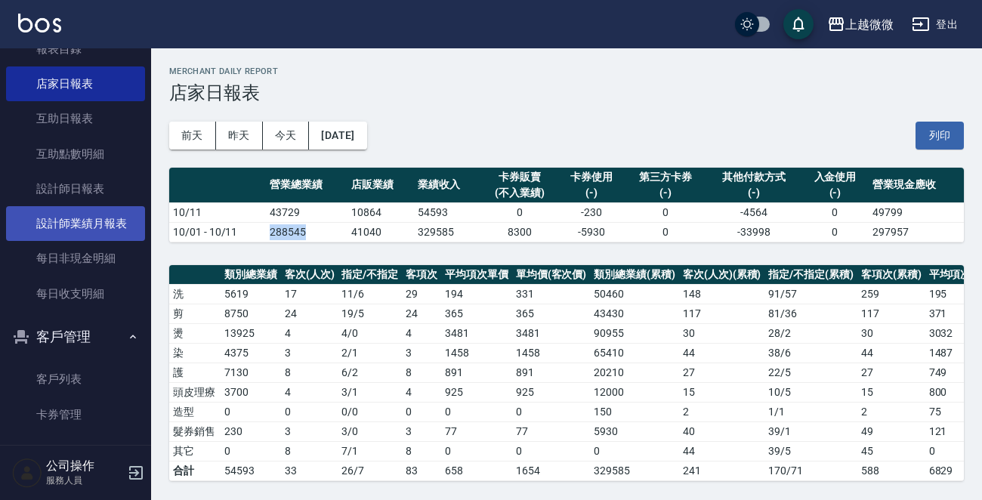
scroll to position [270, 0]
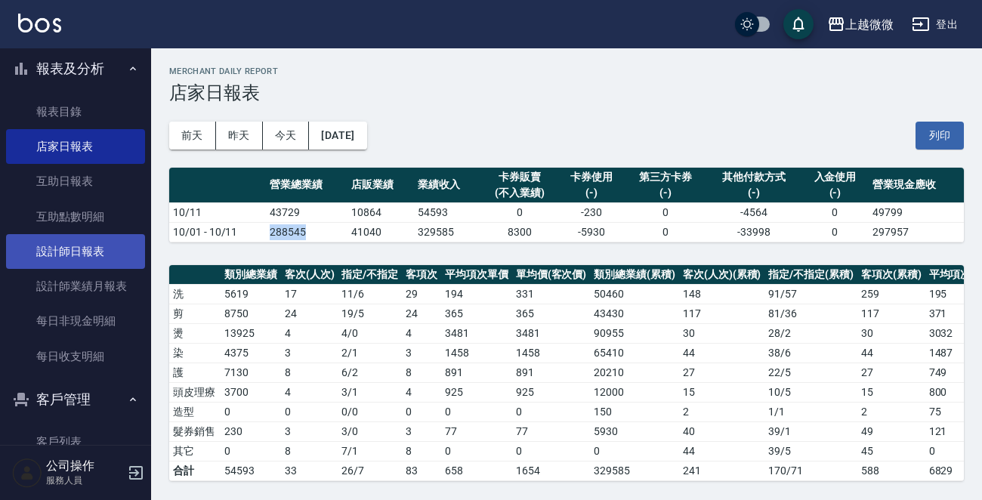
click at [81, 246] on link "設計師日報表" at bounding box center [75, 251] width 139 height 35
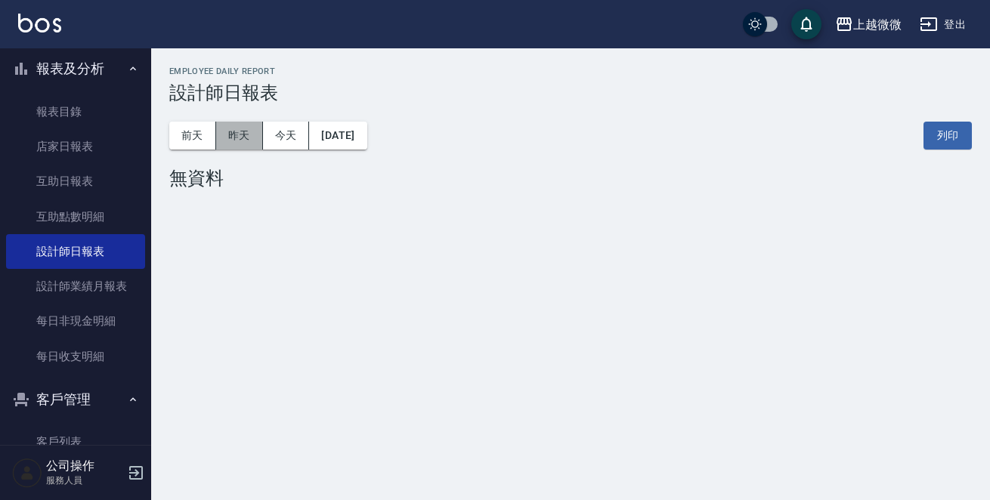
click at [239, 131] on button "昨天" at bounding box center [239, 136] width 47 height 28
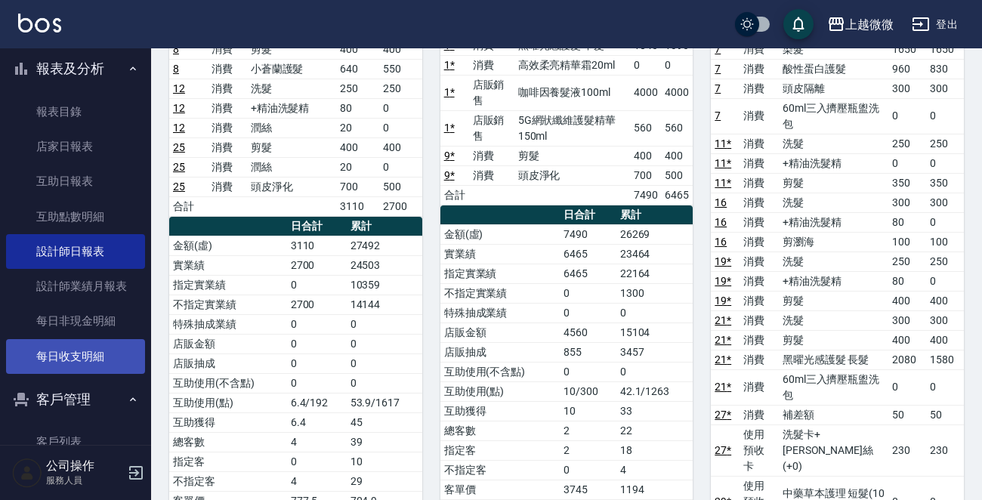
scroll to position [345, 0]
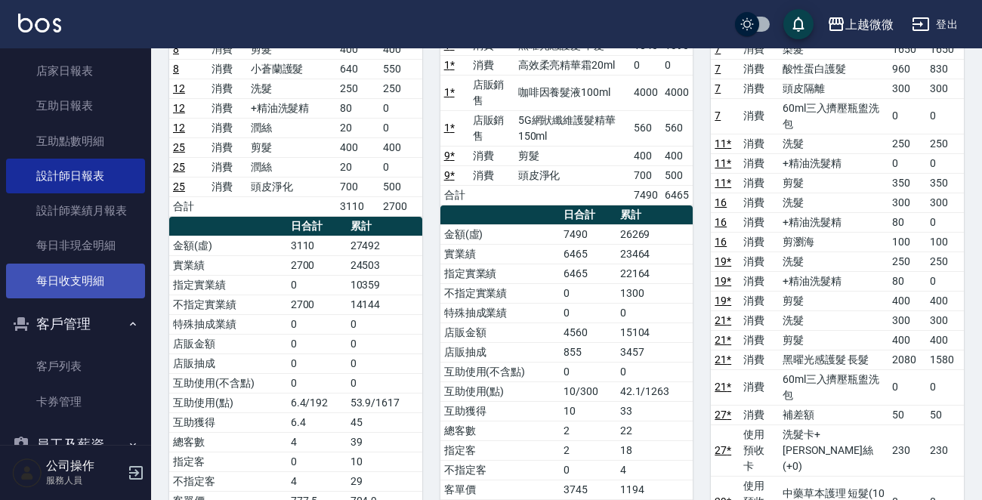
drag, startPoint x: 81, startPoint y: 357, endPoint x: 135, endPoint y: 282, distance: 93.1
click at [80, 359] on link "客戶列表" at bounding box center [75, 366] width 139 height 35
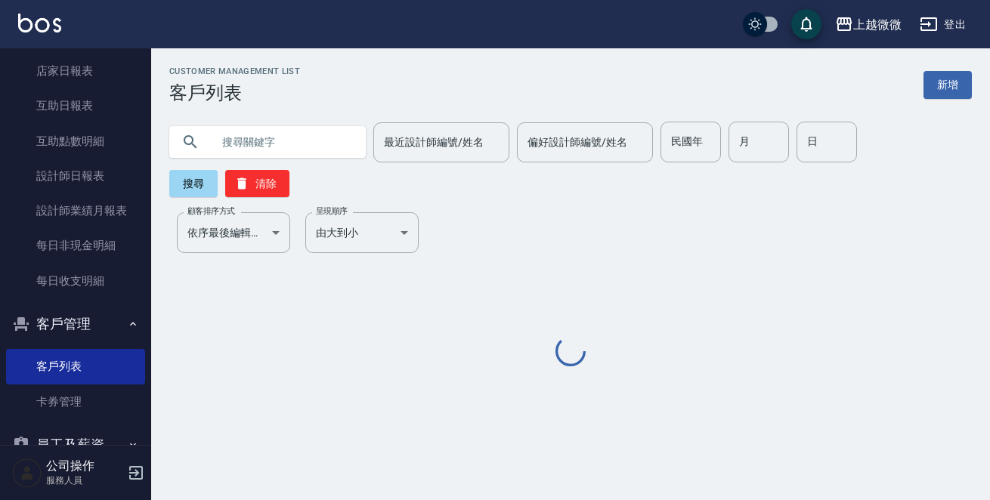
click at [246, 144] on input "text" at bounding box center [283, 142] width 142 height 41
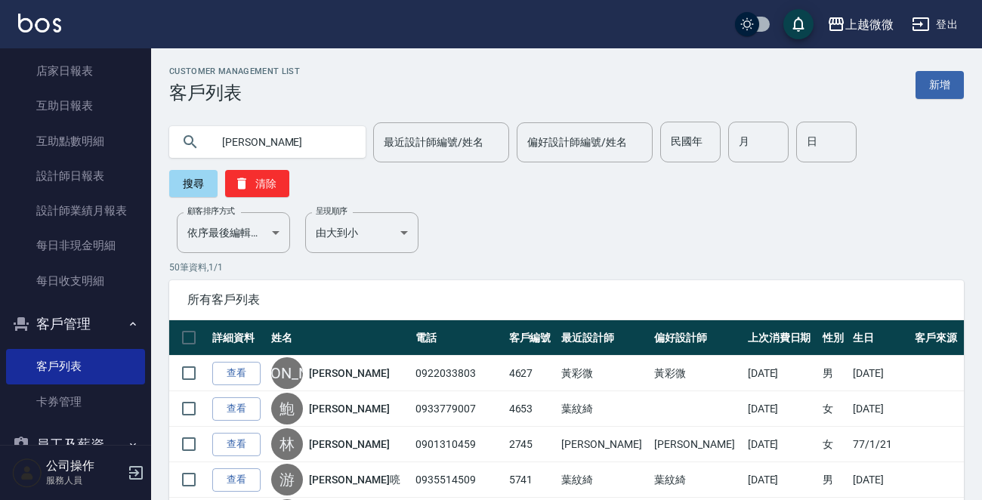
type input "[PERSON_NAME]"
